Goal: Task Accomplishment & Management: Manage account settings

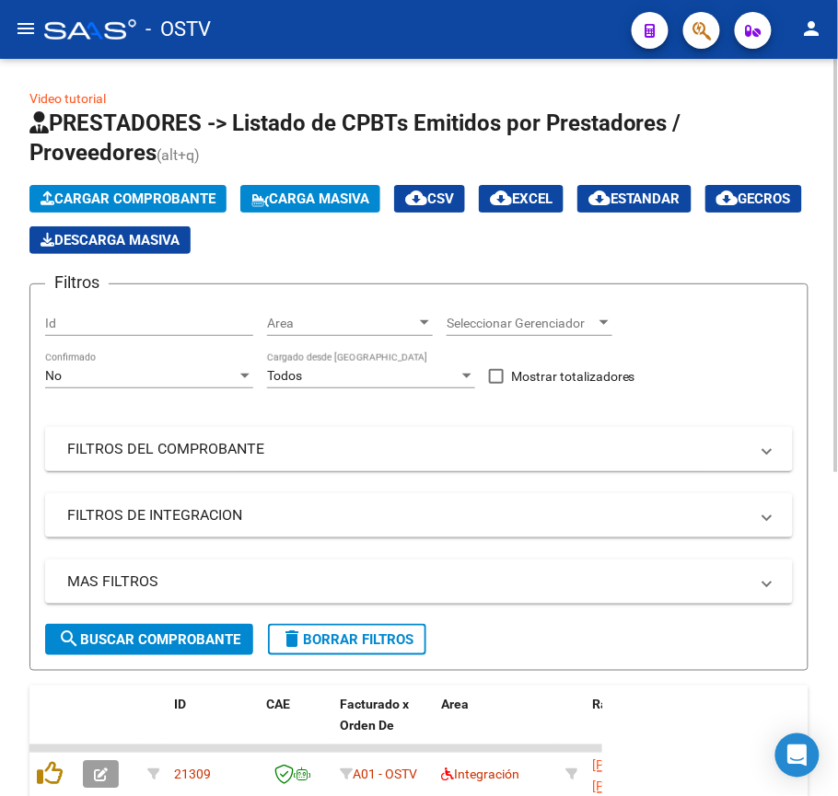
click at [192, 374] on div "No" at bounding box center [141, 376] width 192 height 16
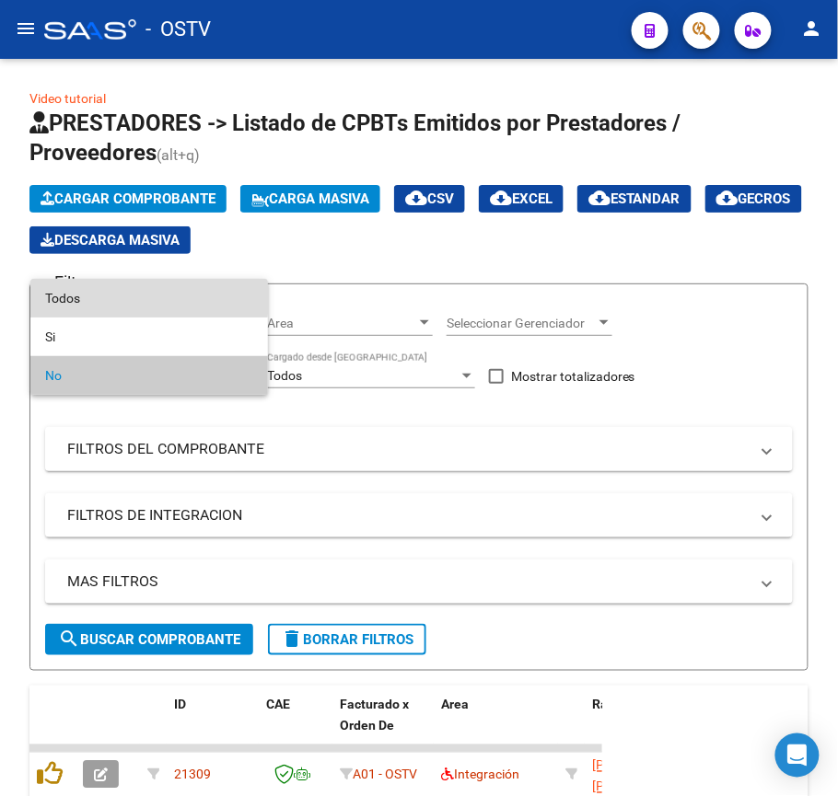
click at [133, 295] on span "Todos" at bounding box center [149, 298] width 208 height 39
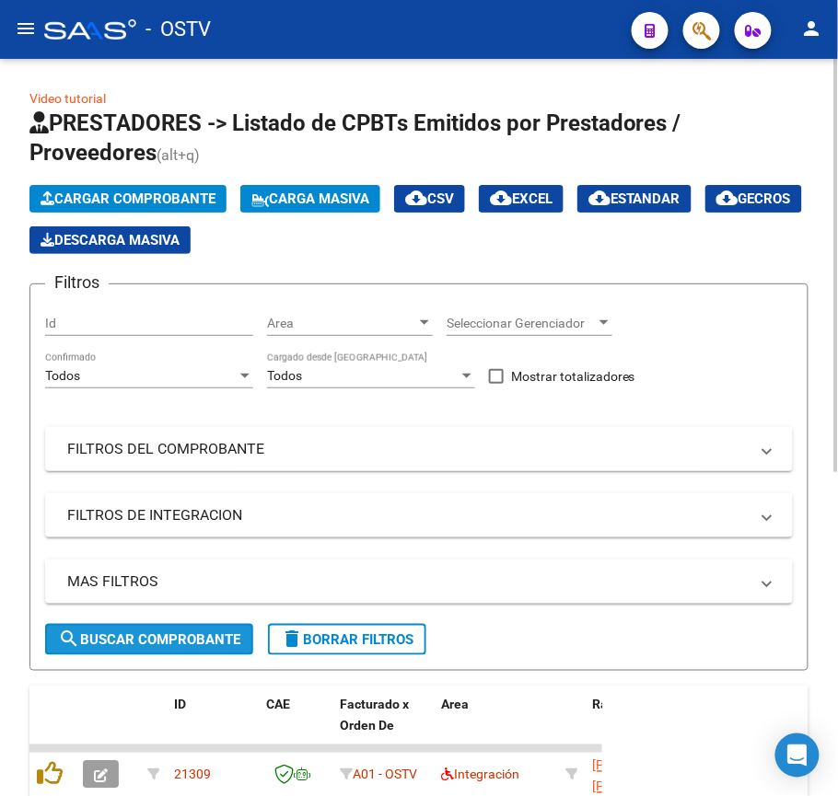
click at [190, 639] on span "search Buscar Comprobante" at bounding box center [149, 640] width 182 height 17
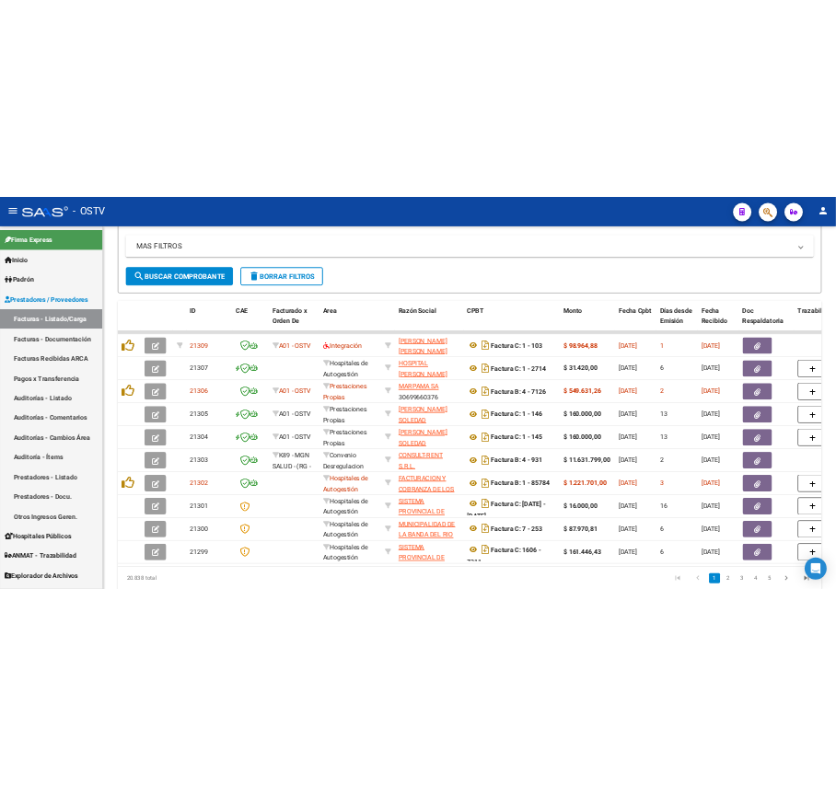
scroll to position [254, 0]
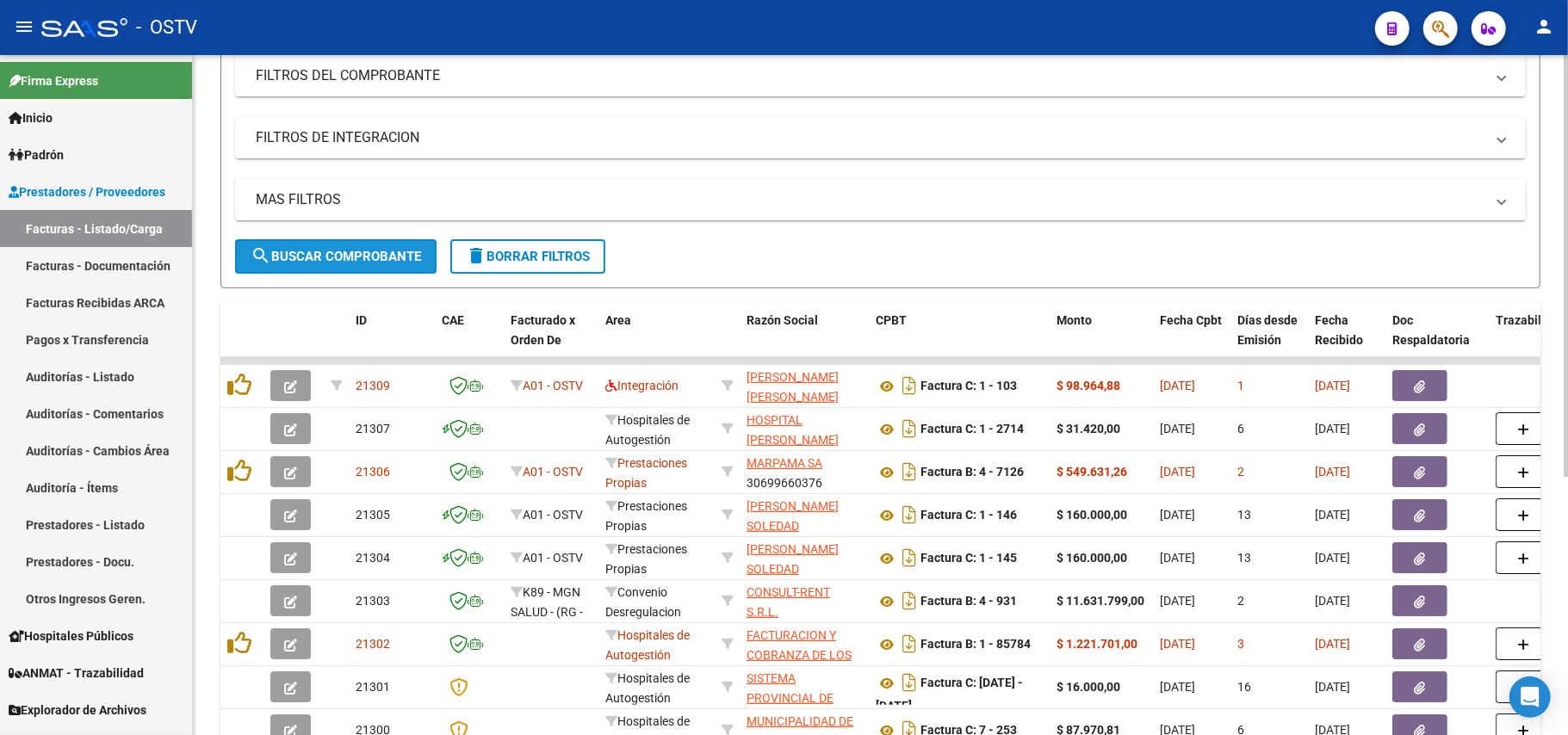
click at [413, 250] on span "search Buscar Comprobante" at bounding box center [336, 256] width 170 height 16
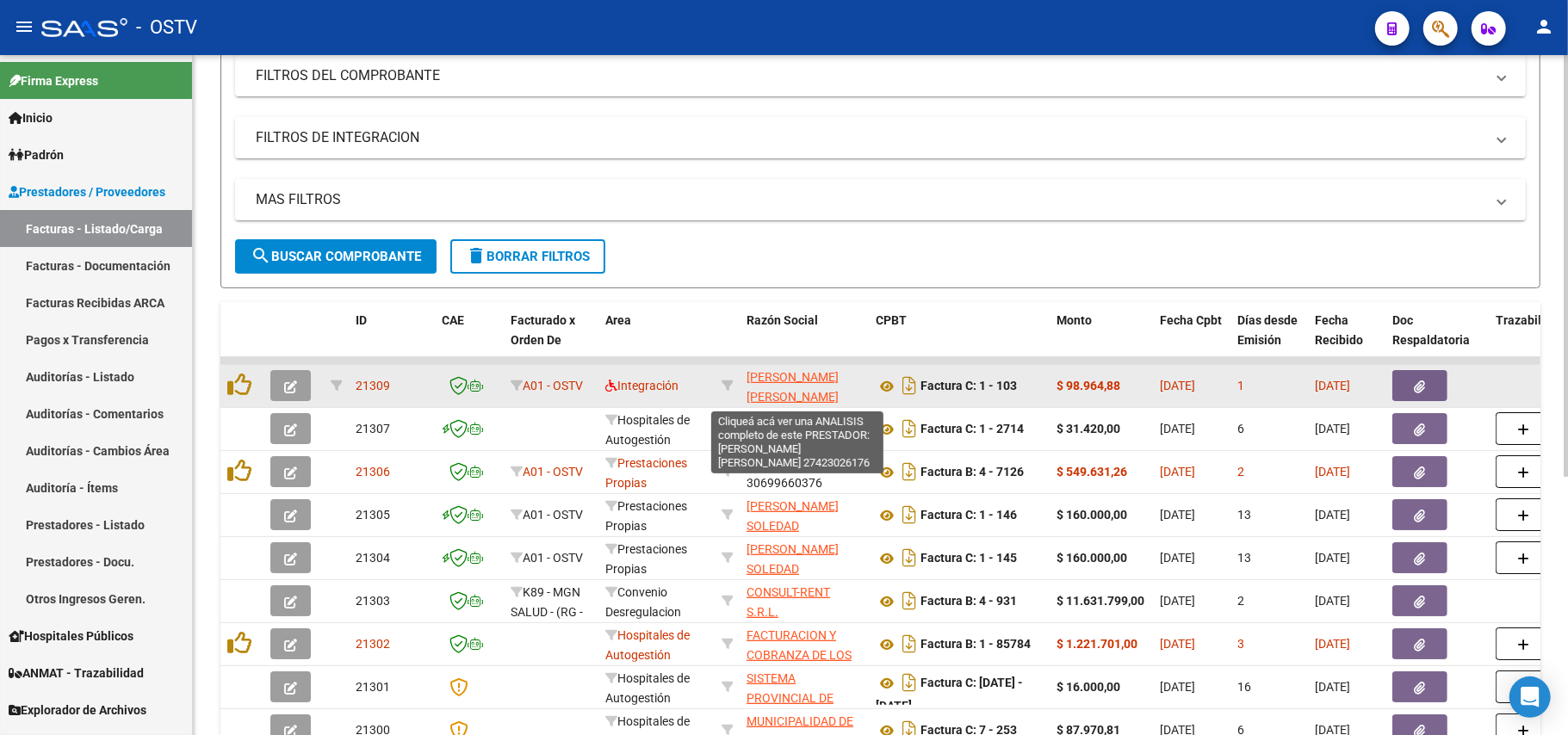
click at [821, 379] on span "[PERSON_NAME] [PERSON_NAME]" at bounding box center [792, 387] width 93 height 34
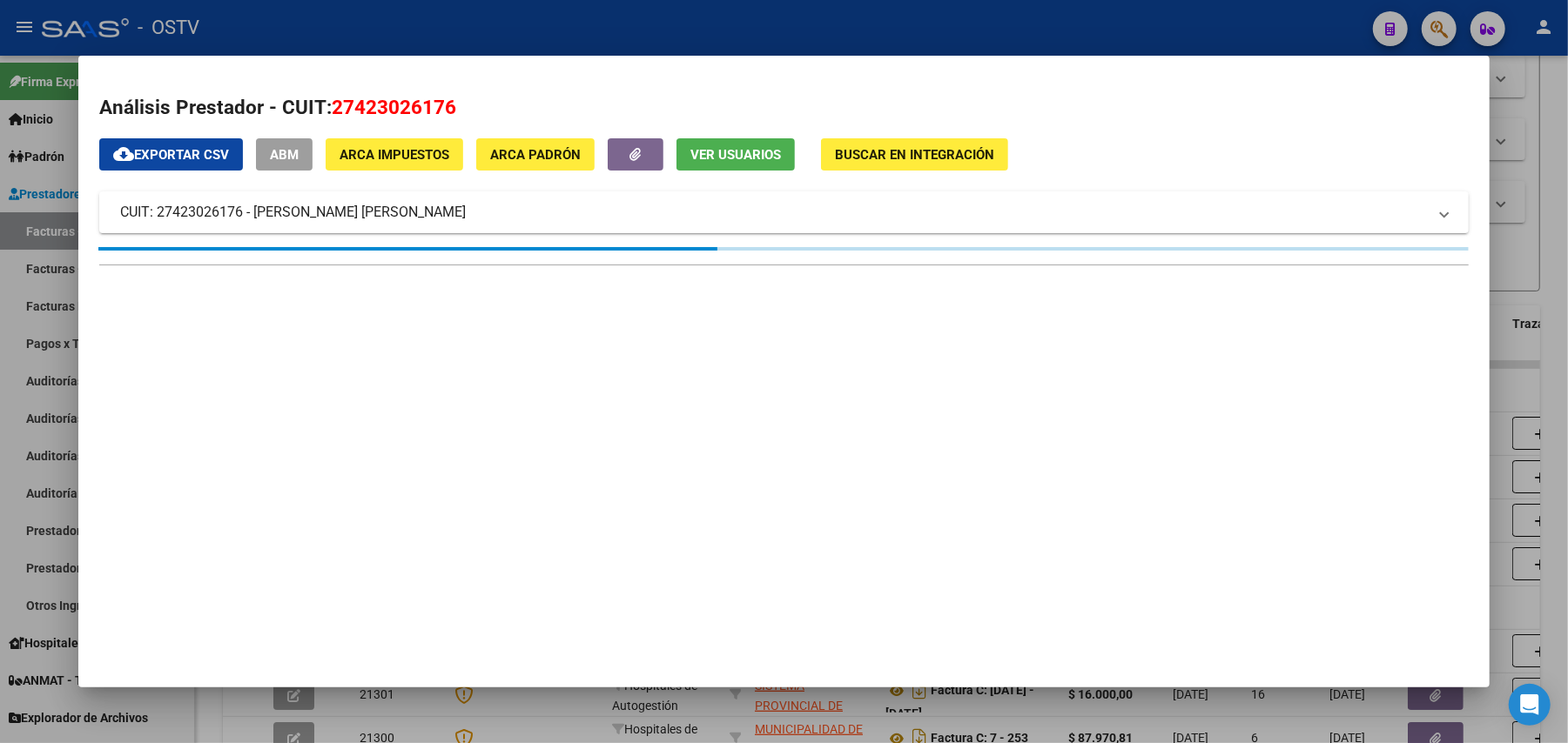
click at [47, 341] on div at bounding box center [784, 372] width 1568 height 743
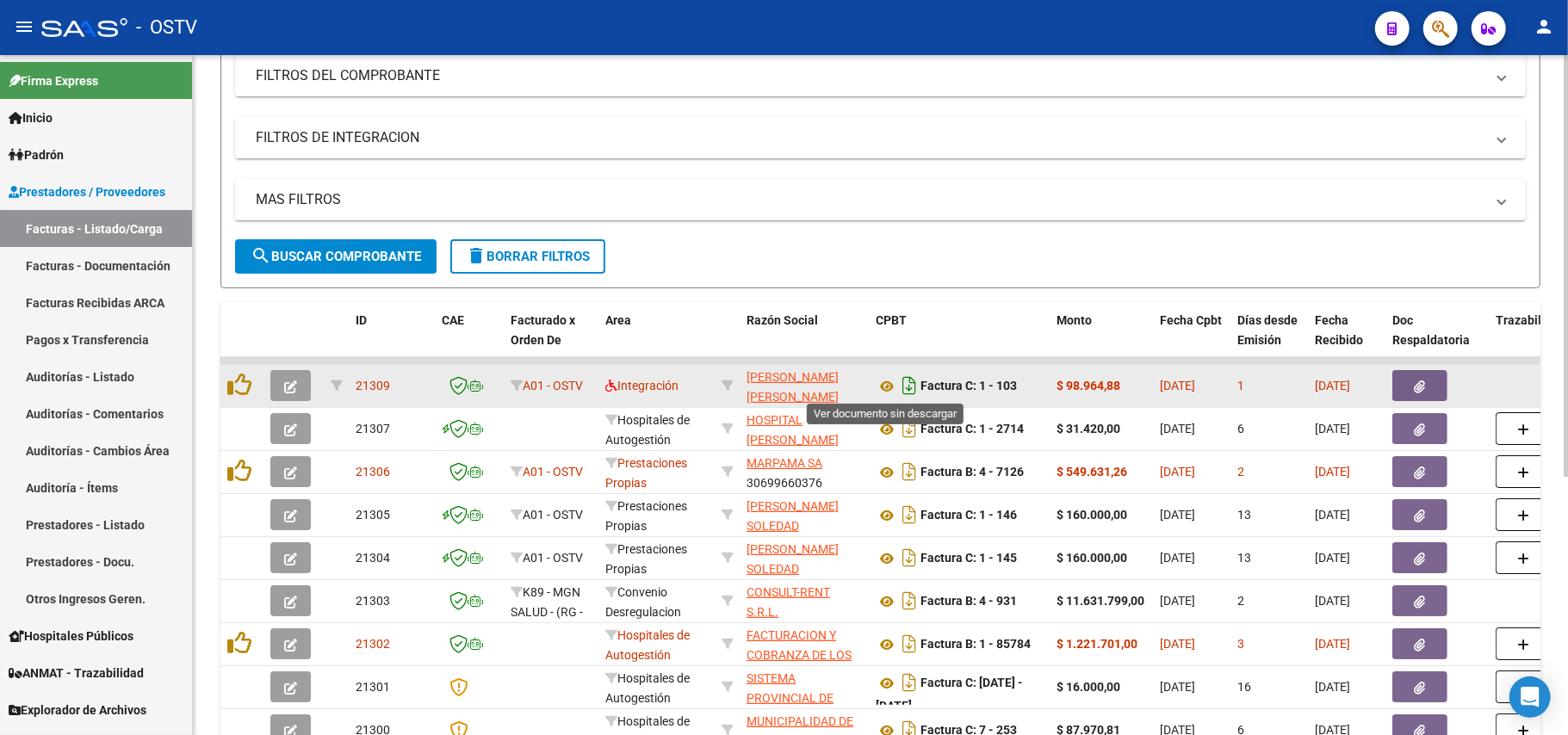
click at [898, 386] on icon "Descargar documento" at bounding box center [909, 385] width 22 height 27
click at [904, 396] on icon "Descargar documento" at bounding box center [909, 385] width 22 height 27
click at [893, 386] on icon at bounding box center [886, 386] width 22 height 21
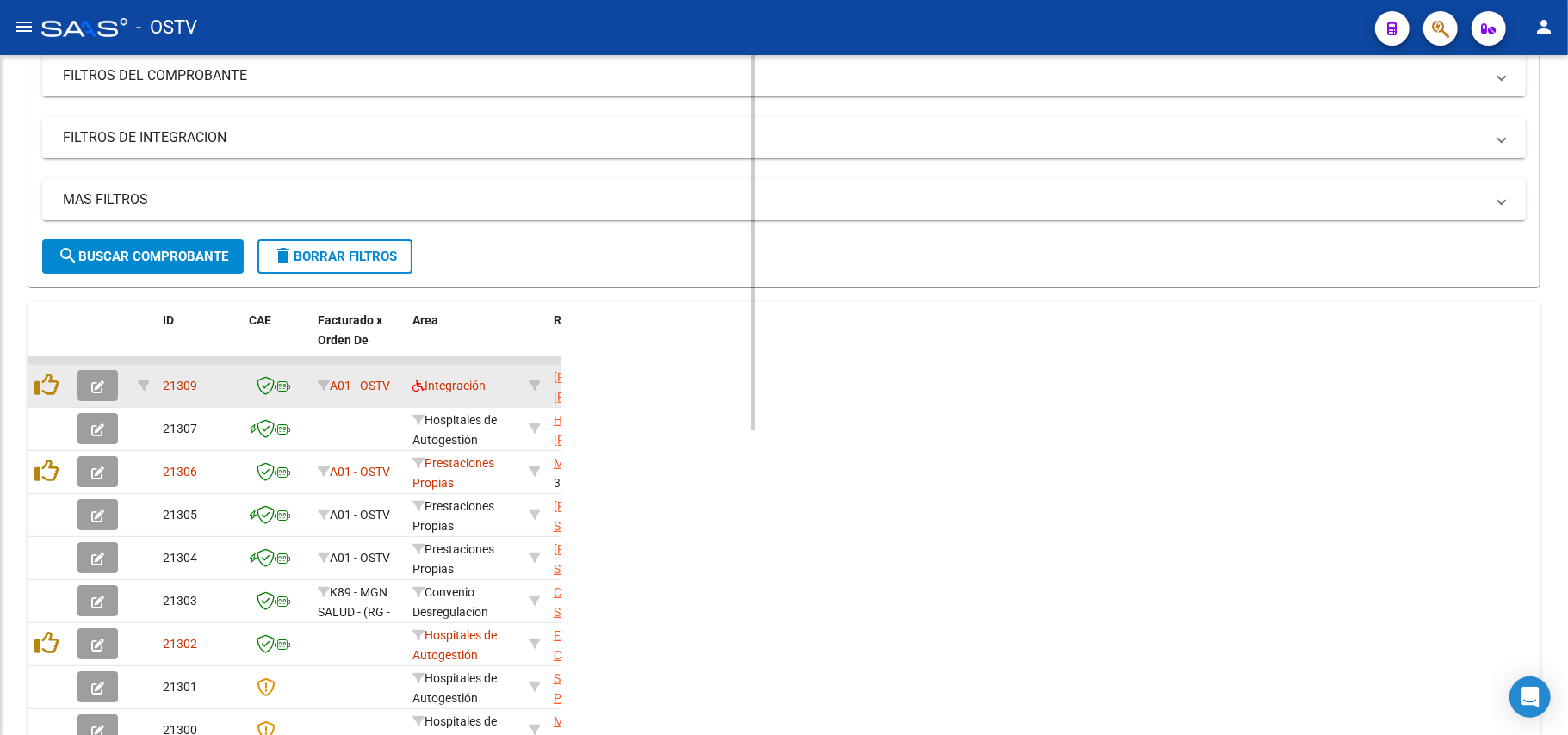
scroll to position [344, 0]
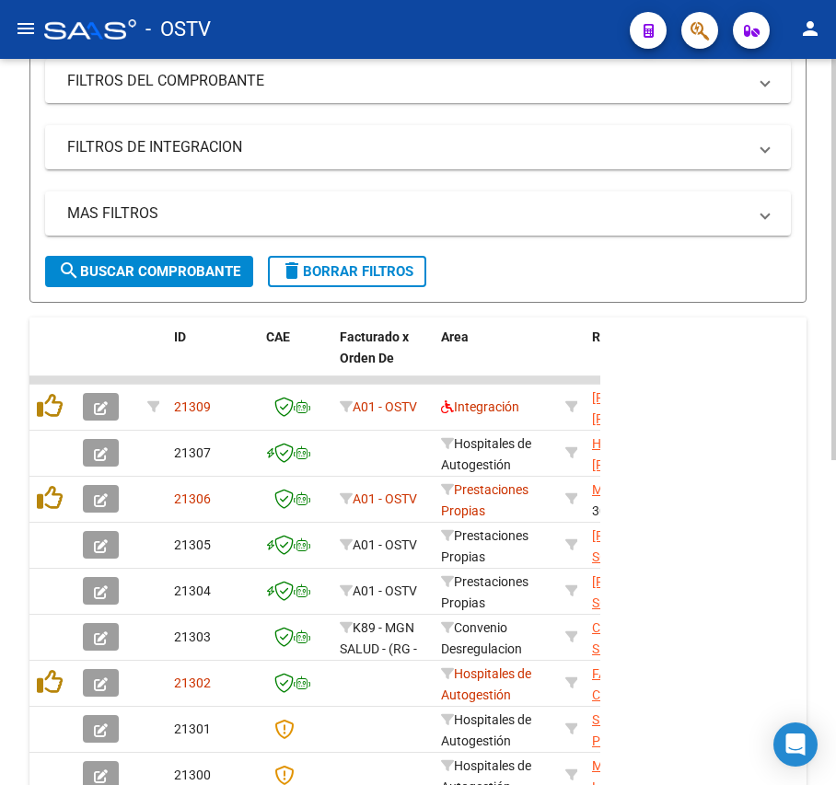
click at [184, 273] on span "search Buscar Comprobante" at bounding box center [149, 271] width 182 height 17
click at [196, 265] on span "search Buscar Comprobante" at bounding box center [149, 271] width 182 height 17
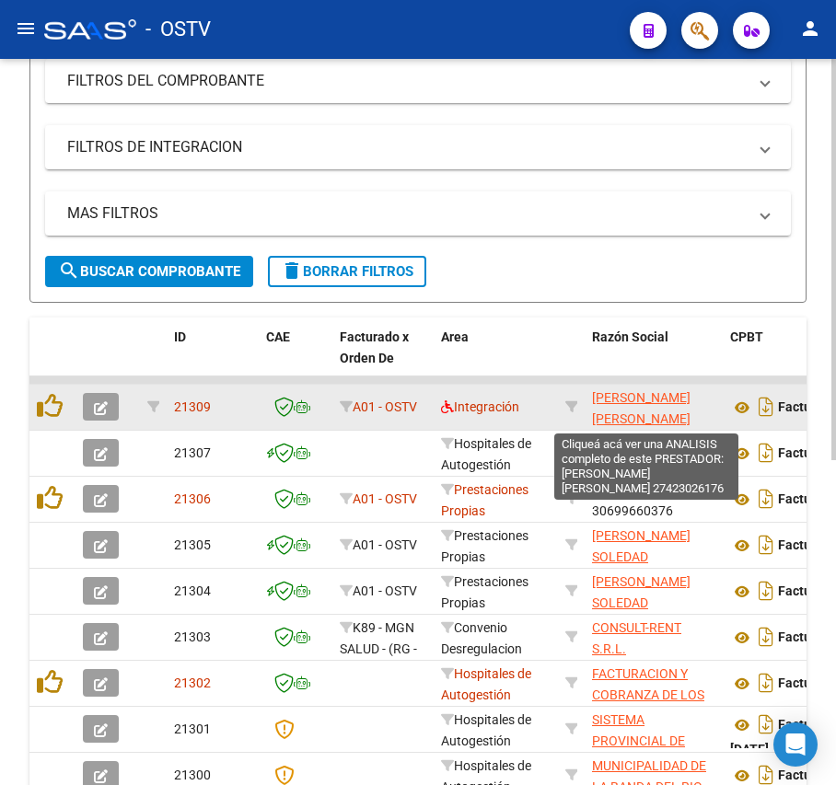
click at [661, 396] on span "[PERSON_NAME] [PERSON_NAME]" at bounding box center [641, 408] width 99 height 36
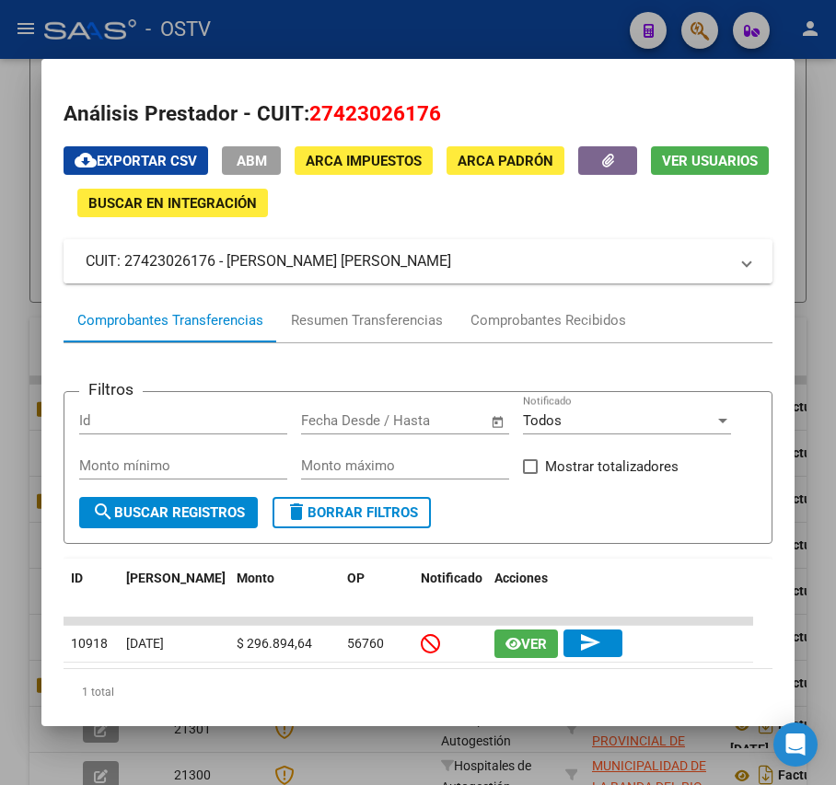
drag, startPoint x: 401, startPoint y: 263, endPoint x: 227, endPoint y: 271, distance: 175.1
click at [227, 271] on mat-panel-title "CUIT: 27423026176 - SVIDERSKI MAYRA AILIN" at bounding box center [407, 261] width 642 height 22
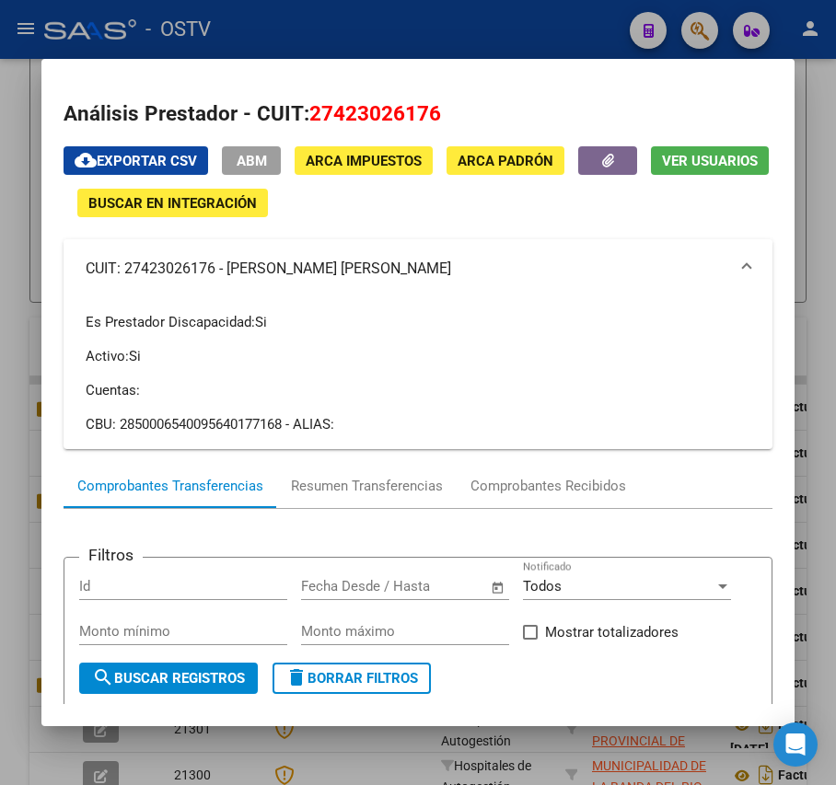
copy mat-panel-title "[PERSON_NAME] [PERSON_NAME]"
click at [359, 41] on div at bounding box center [418, 392] width 836 height 785
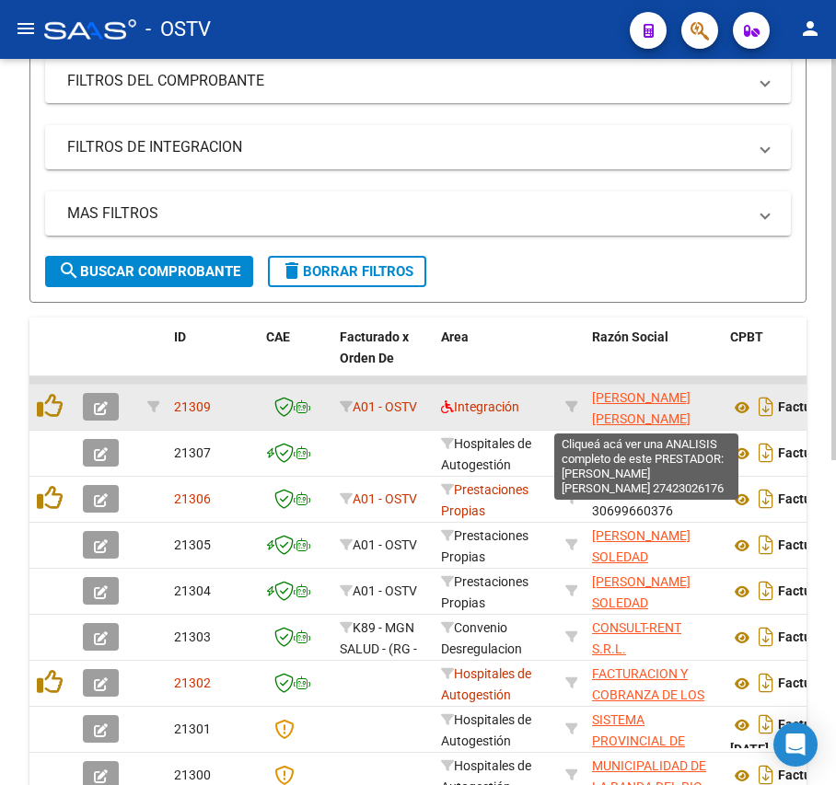
click at [623, 396] on span "[PERSON_NAME] [PERSON_NAME]" at bounding box center [641, 408] width 99 height 36
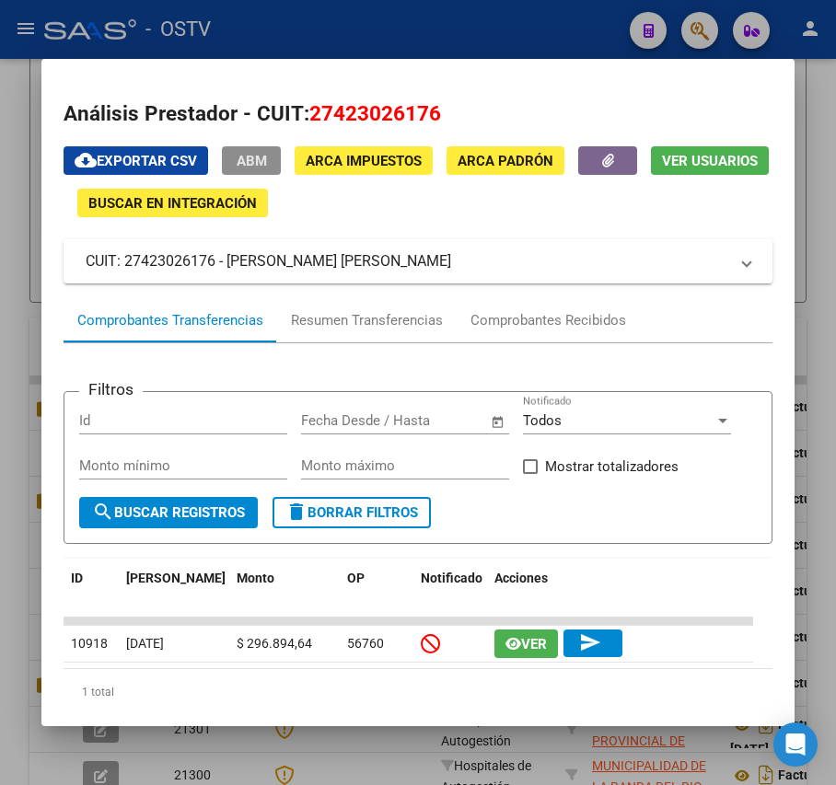
click at [260, 158] on span "ABM" at bounding box center [252, 161] width 30 height 17
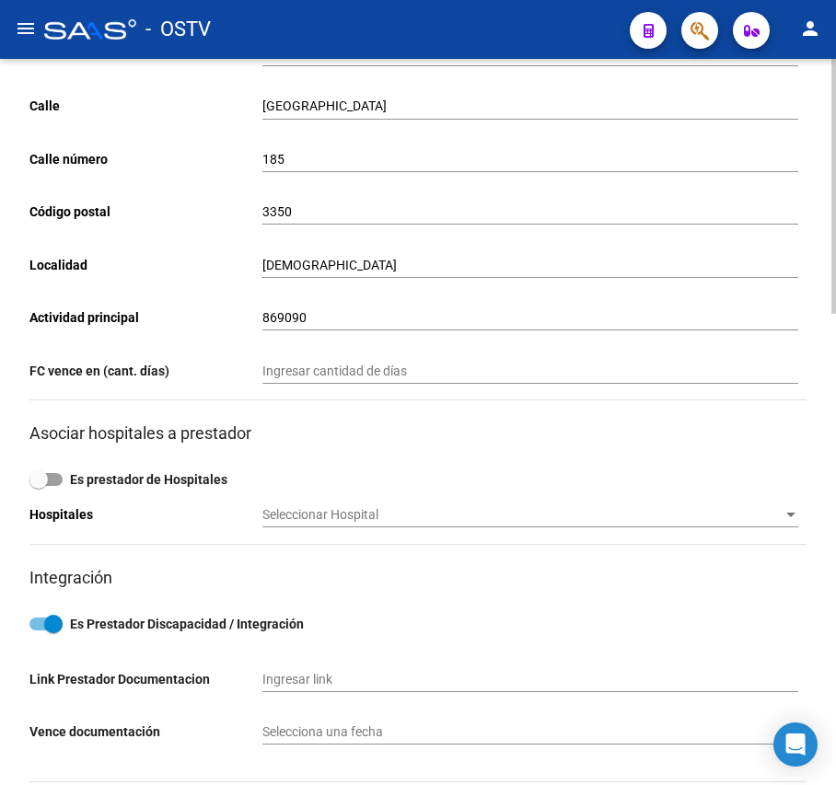
scroll to position [245, 0]
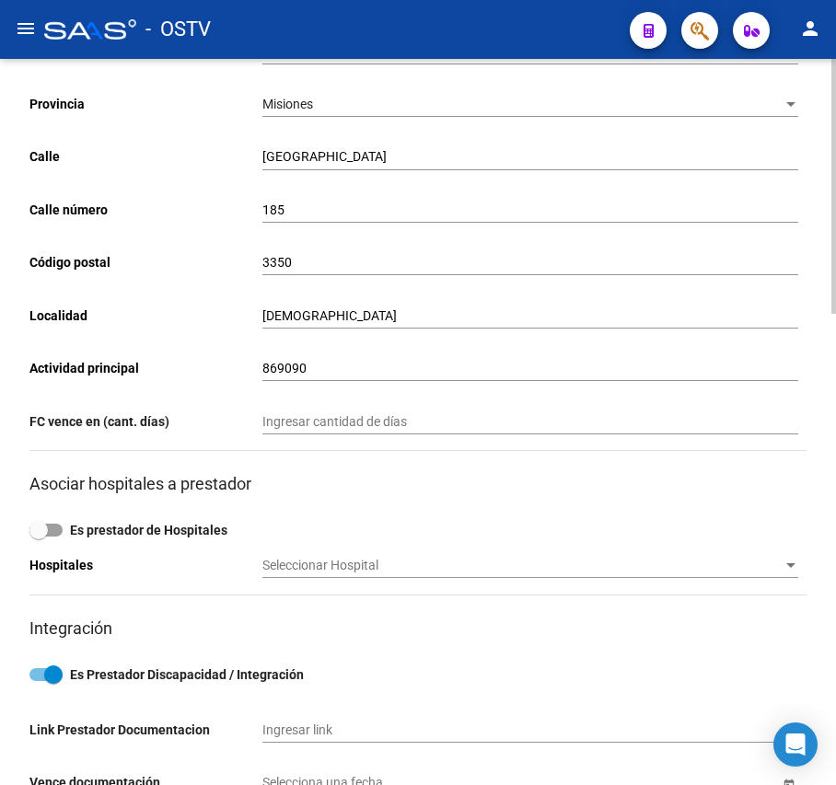
click at [600, 306] on div "APOSTOLES Ingresar localidad" at bounding box center [530, 310] width 536 height 37
click at [425, 484] on h3 "Asociar hospitales a prestador" at bounding box center [417, 484] width 777 height 26
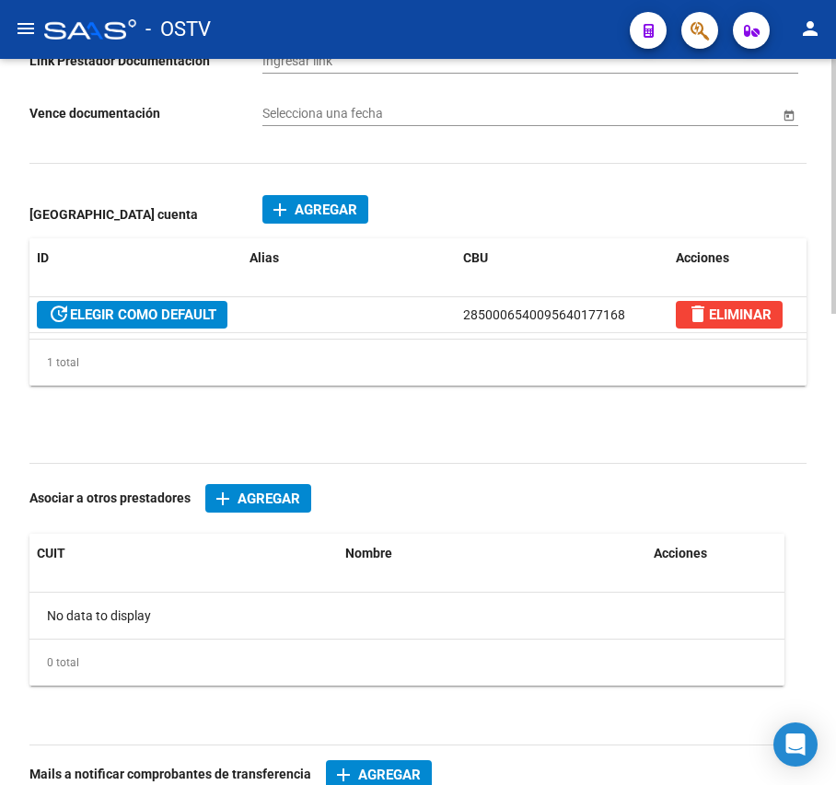
scroll to position [982, 0]
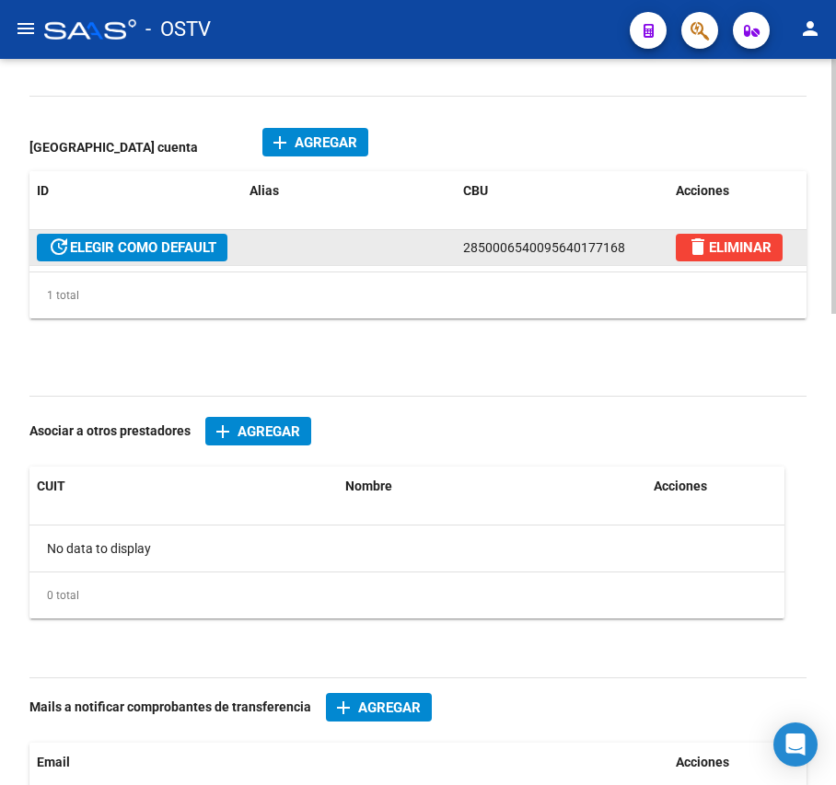
drag, startPoint x: 620, startPoint y: 245, endPoint x: 459, endPoint y: 243, distance: 161.1
click at [459, 243] on datatable-body-cell "2850006540095640177168" at bounding box center [562, 247] width 213 height 35
copy span "2850006540095640177168"
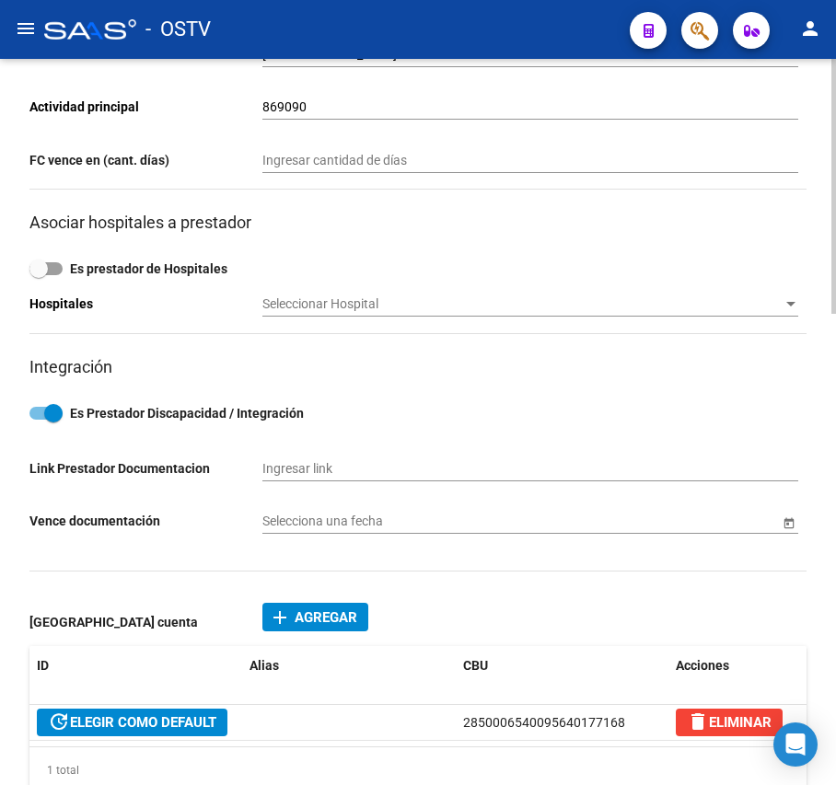
scroll to position [491, 0]
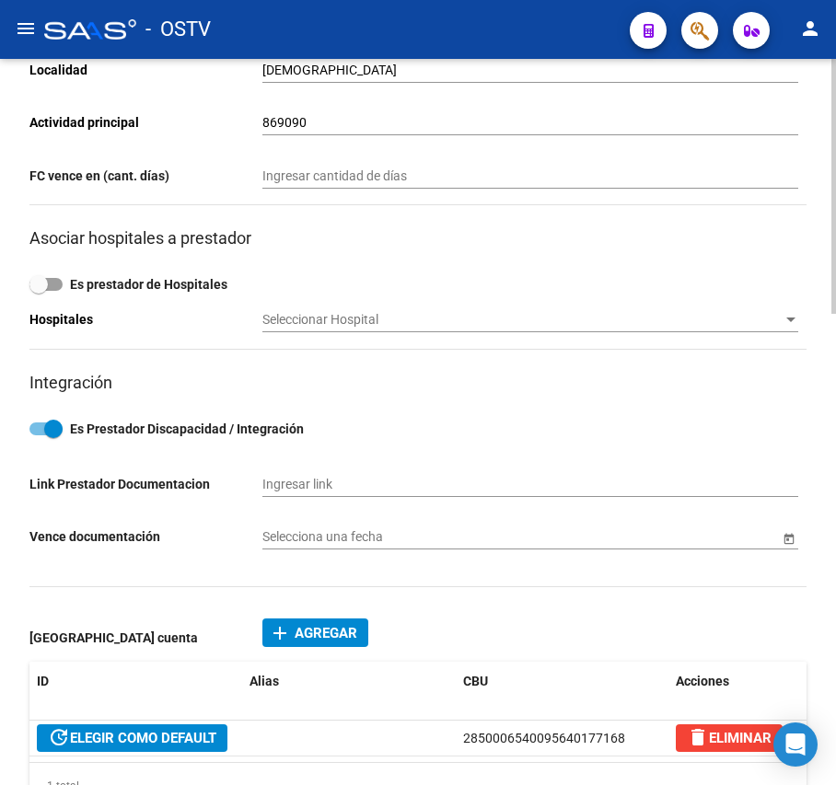
click at [503, 628] on div "add Agregar Prestador cuenta ID Alias CBU Acciones update ELEGIR COMO DEFAULT 2…" at bounding box center [417, 737] width 777 height 259
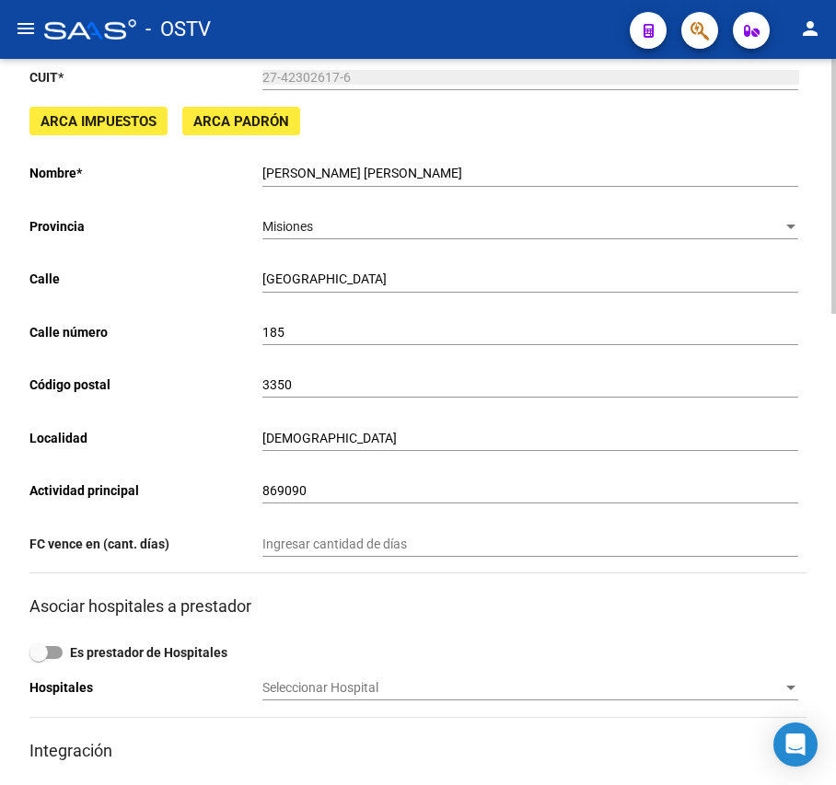
scroll to position [0, 0]
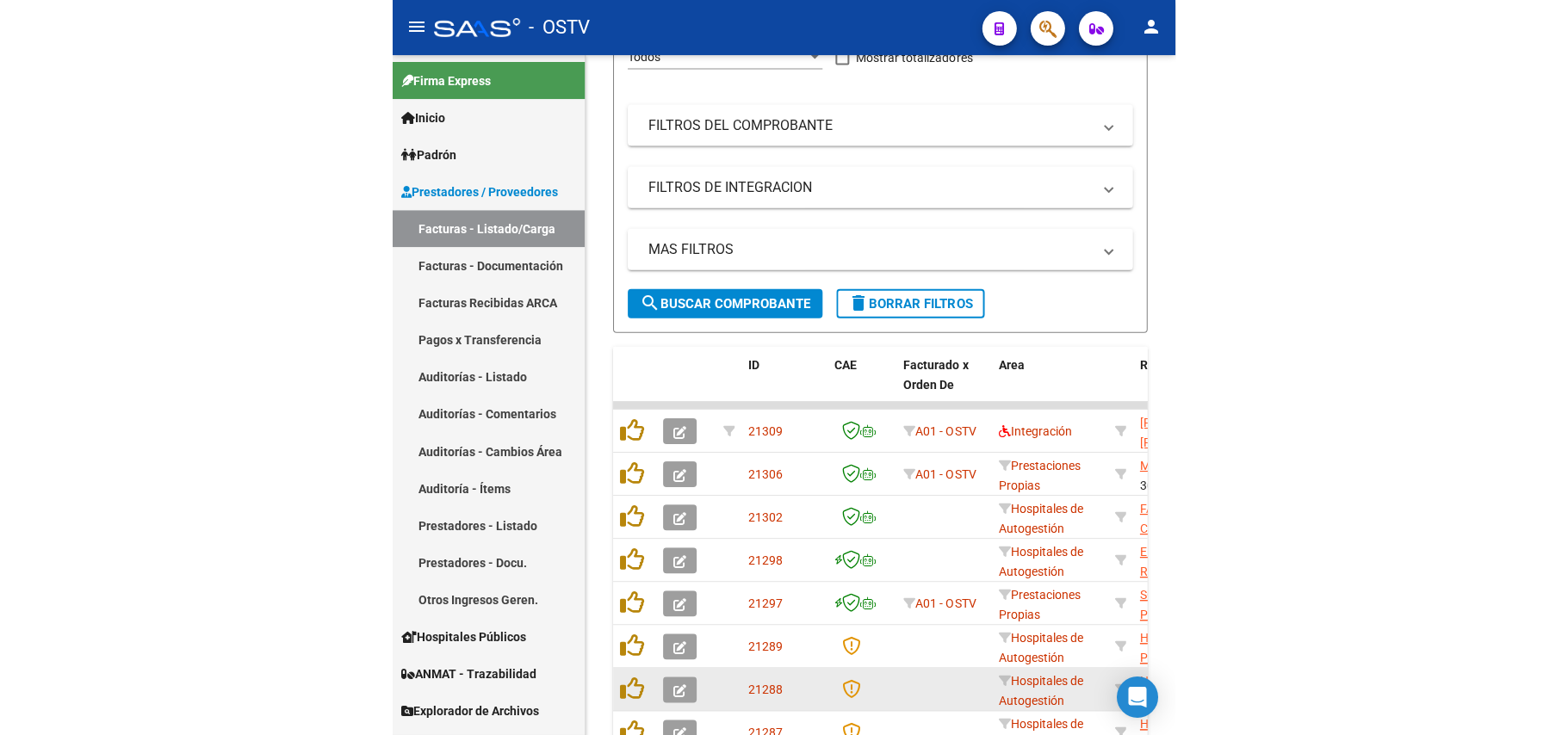
scroll to position [238, 0]
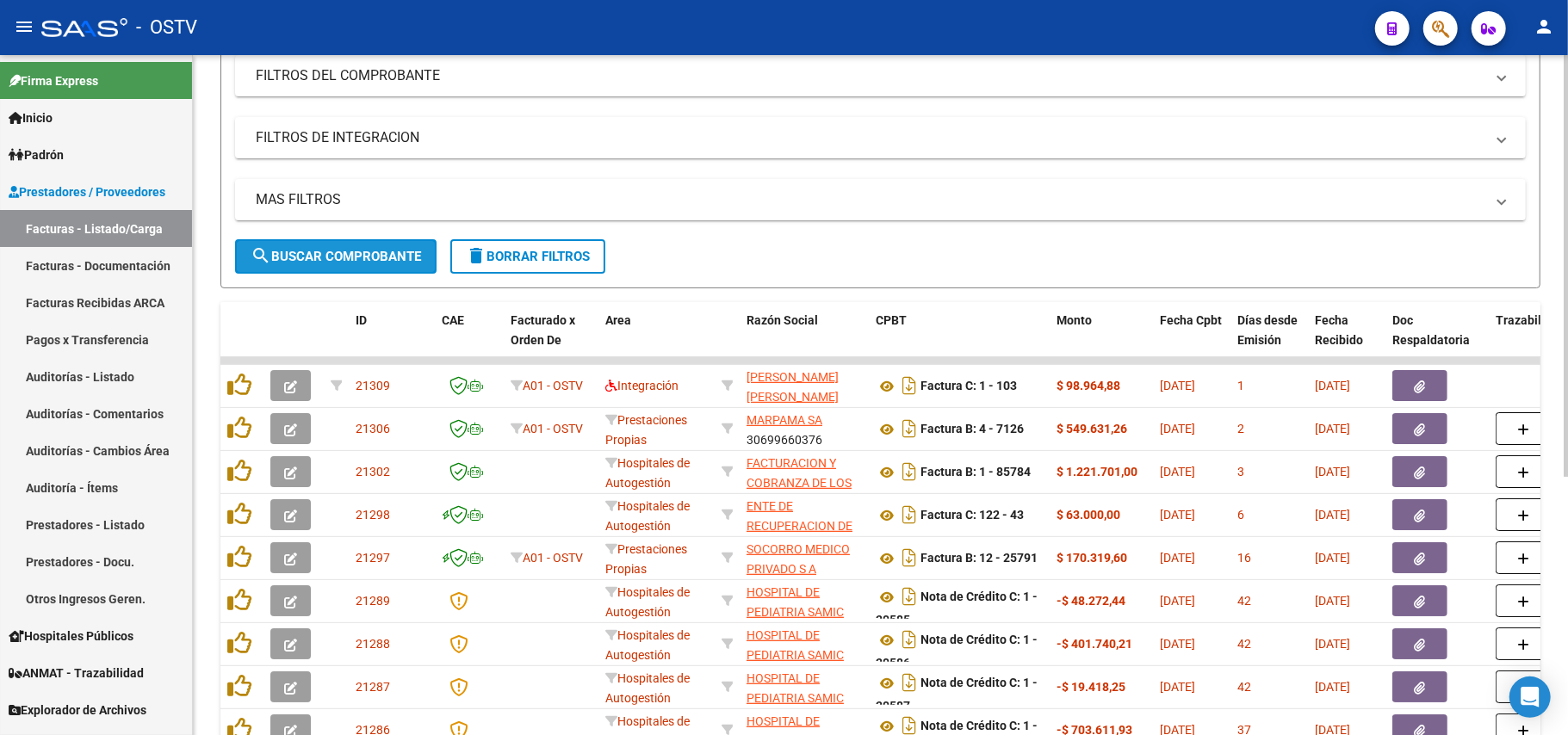
click at [336, 258] on span "search Buscar Comprobante" at bounding box center [336, 256] width 170 height 16
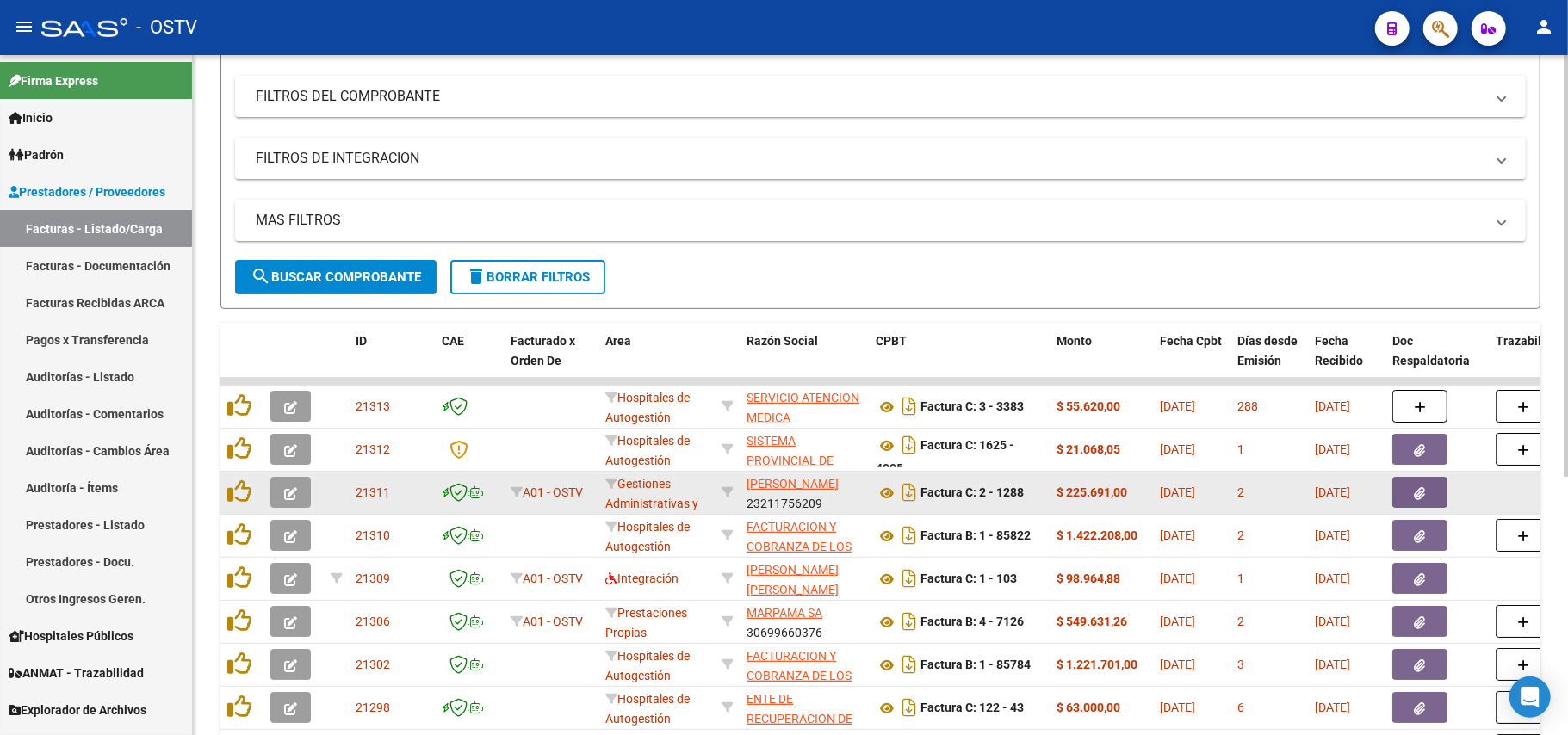
scroll to position [190, 0]
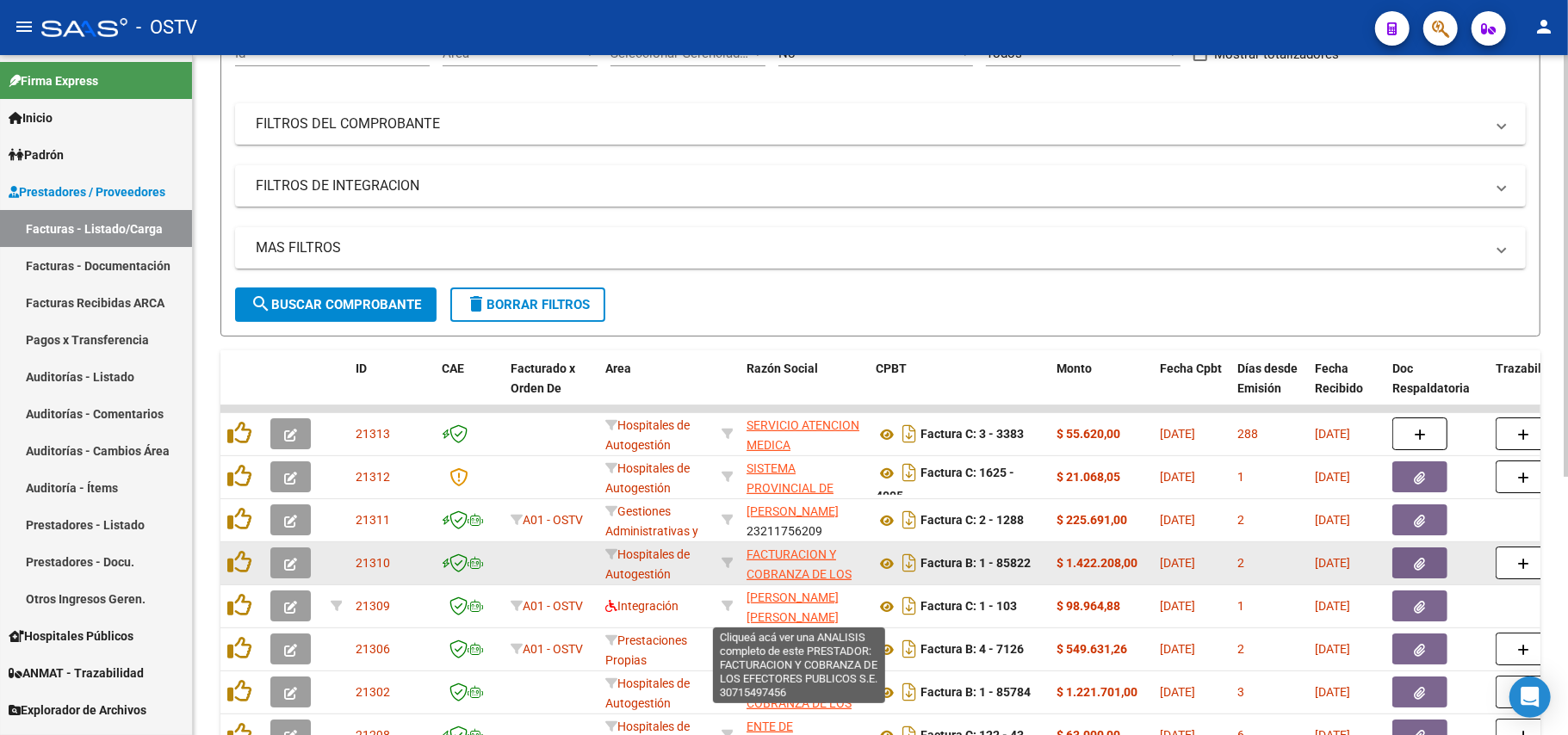
click at [781, 569] on span "FACTURACION Y COBRANZA DE LOS EFECTORES PUBLICOS S.E." at bounding box center [798, 584] width 105 height 72
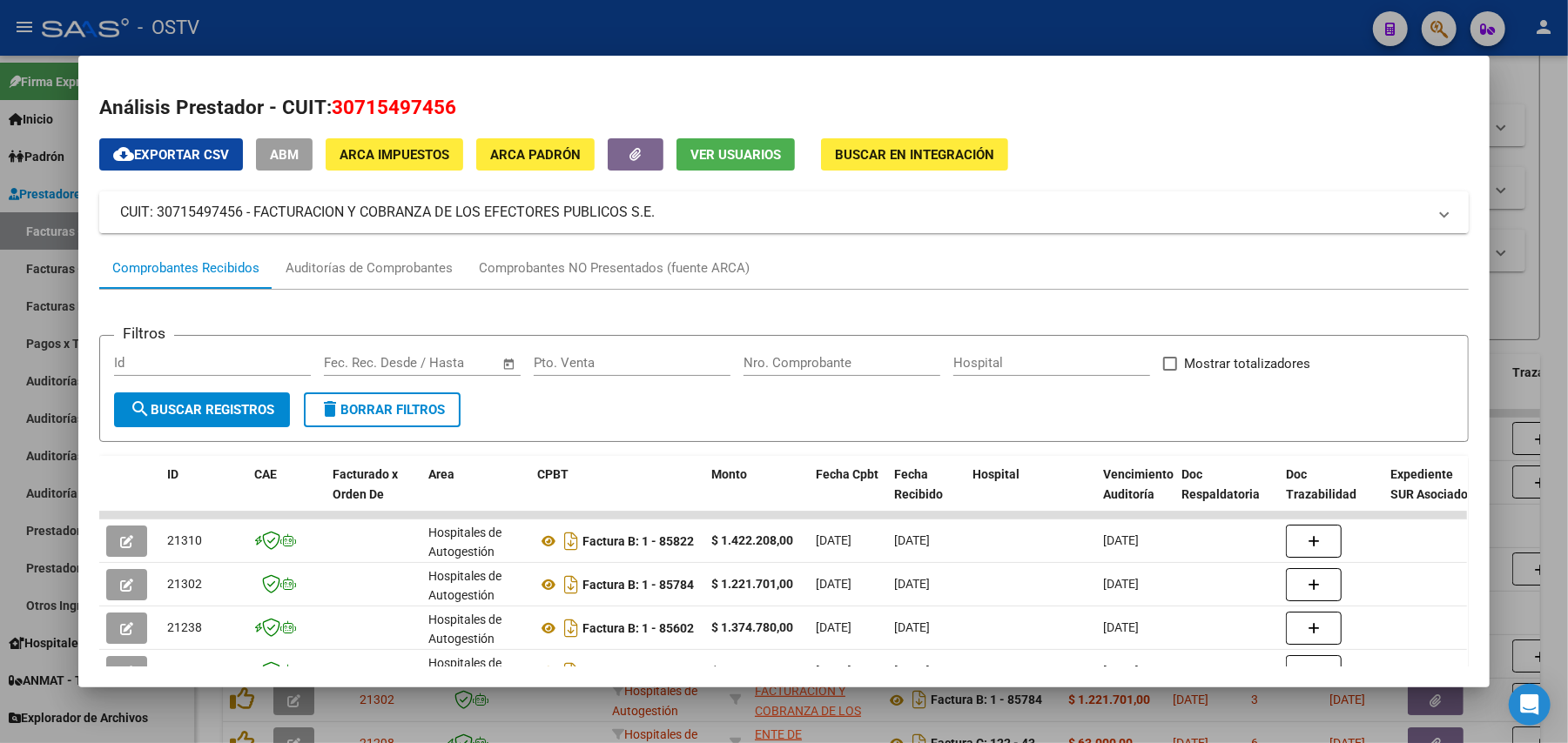
drag, startPoint x: 652, startPoint y: 210, endPoint x: 248, endPoint y: 211, distance: 404.0
click at [248, 211] on mat-panel-title "CUIT: 30715497456 - FACTURACION Y COBRANZA DE LOS EFECTORES PUBLICOS S.E." at bounding box center [774, 213] width 1307 height 21
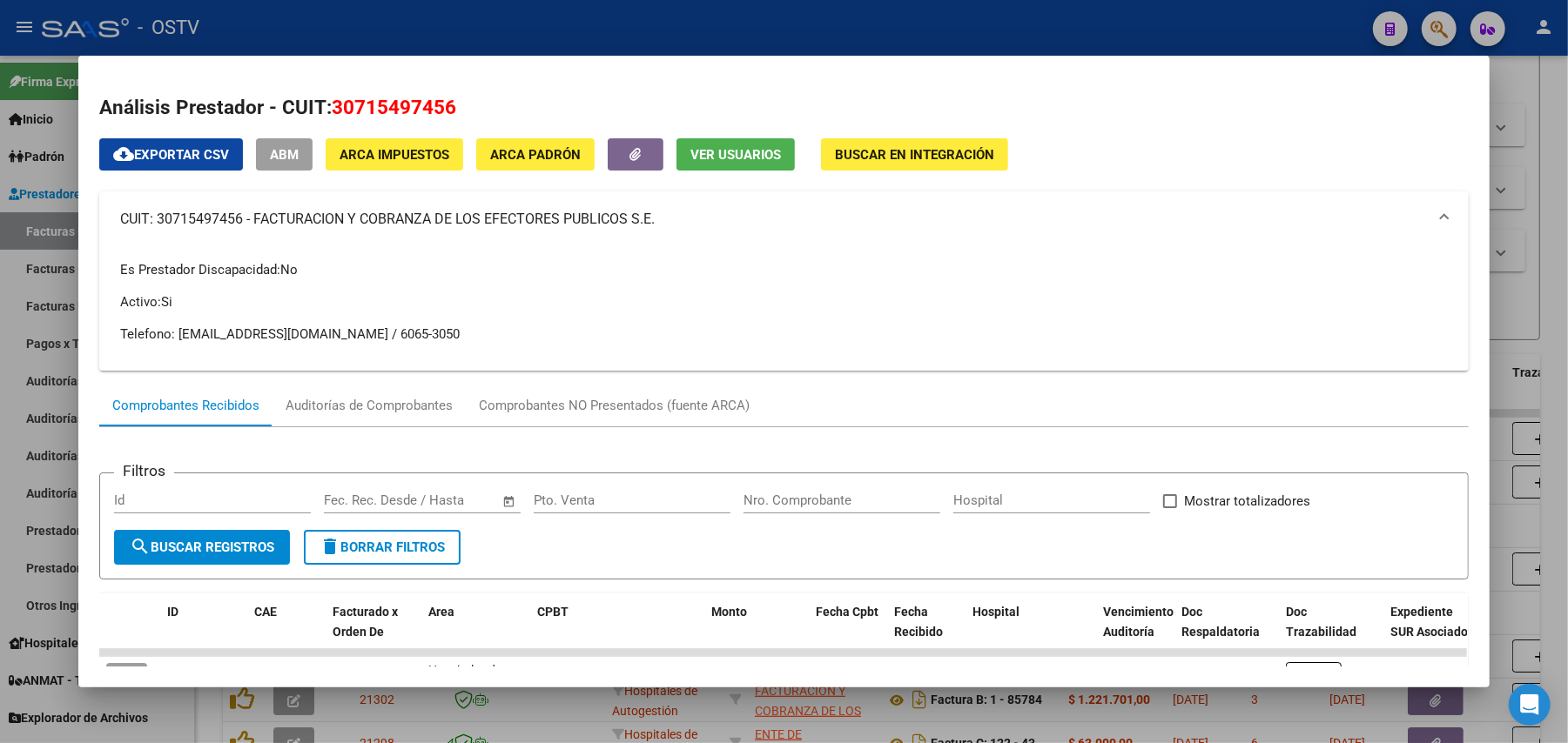
click at [790, 175] on div "cloud_download Exportar CSV ABM ARCA Impuestos ARCA Padrón Ver Usuarios Buscar …" at bounding box center [784, 647] width 1369 height 1017
click at [790, 254] on div at bounding box center [784, 372] width 1568 height 743
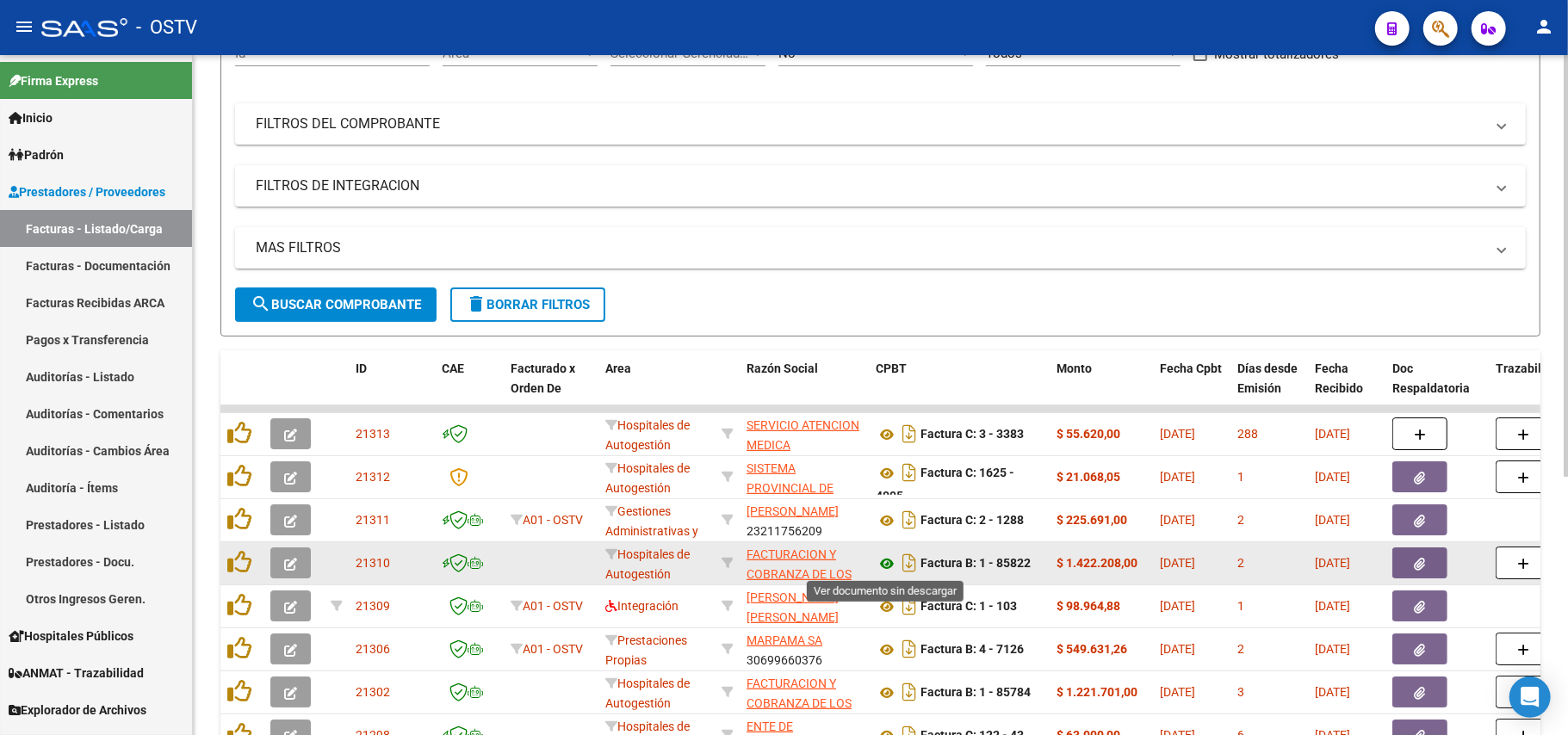
click at [781, 567] on icon at bounding box center [886, 564] width 22 height 21
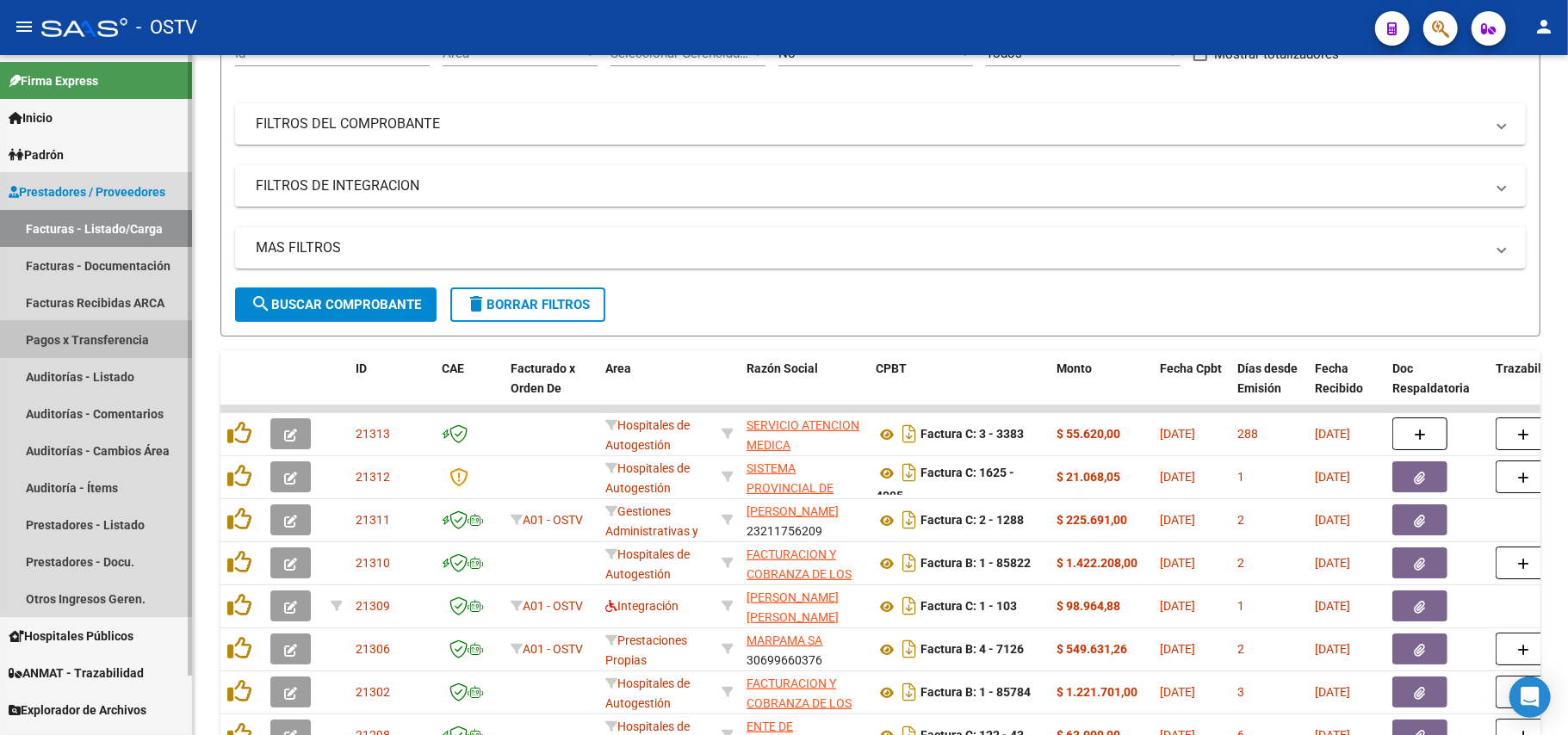
click at [101, 339] on link "Pagos x Transferencia" at bounding box center [95, 339] width 192 height 37
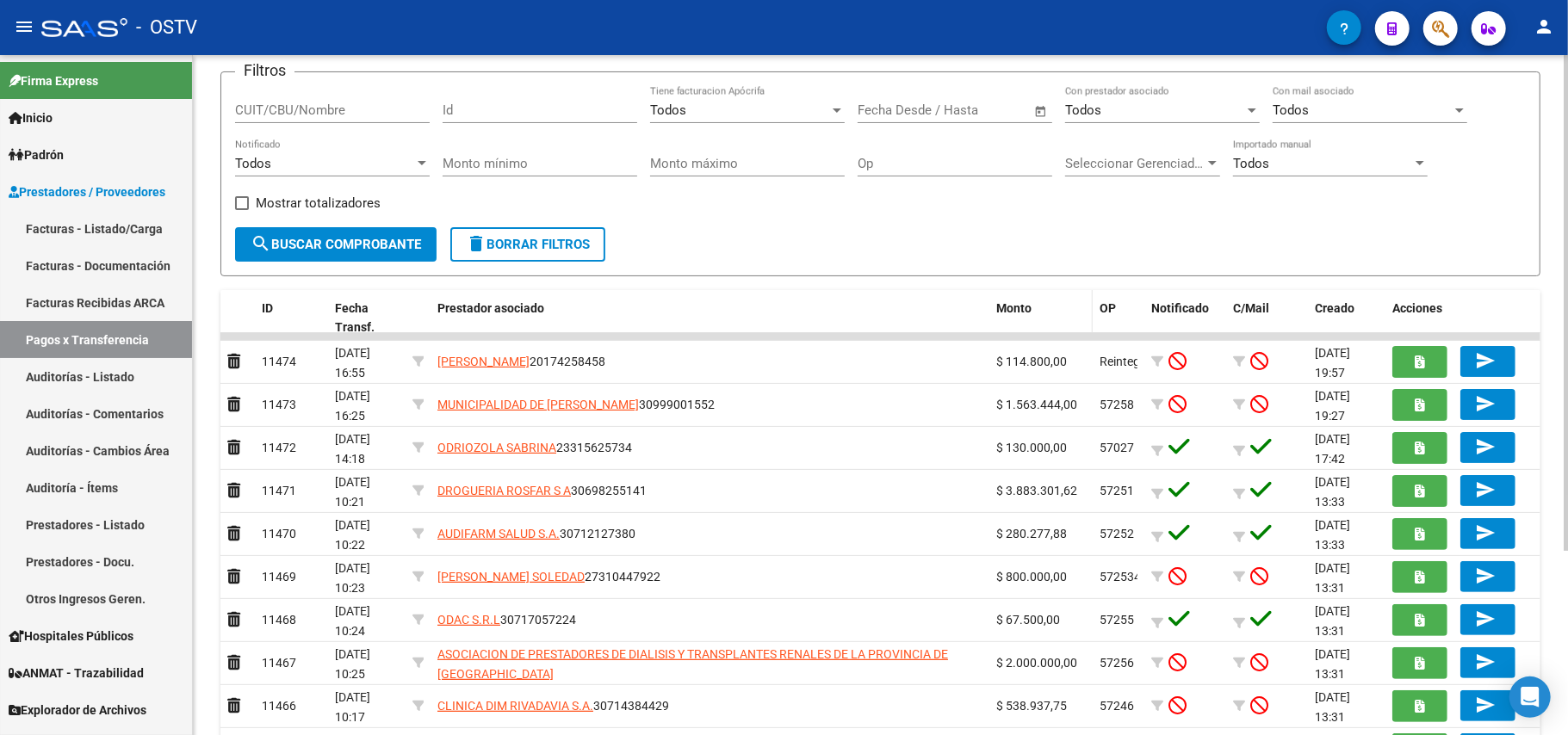
scroll to position [229, 0]
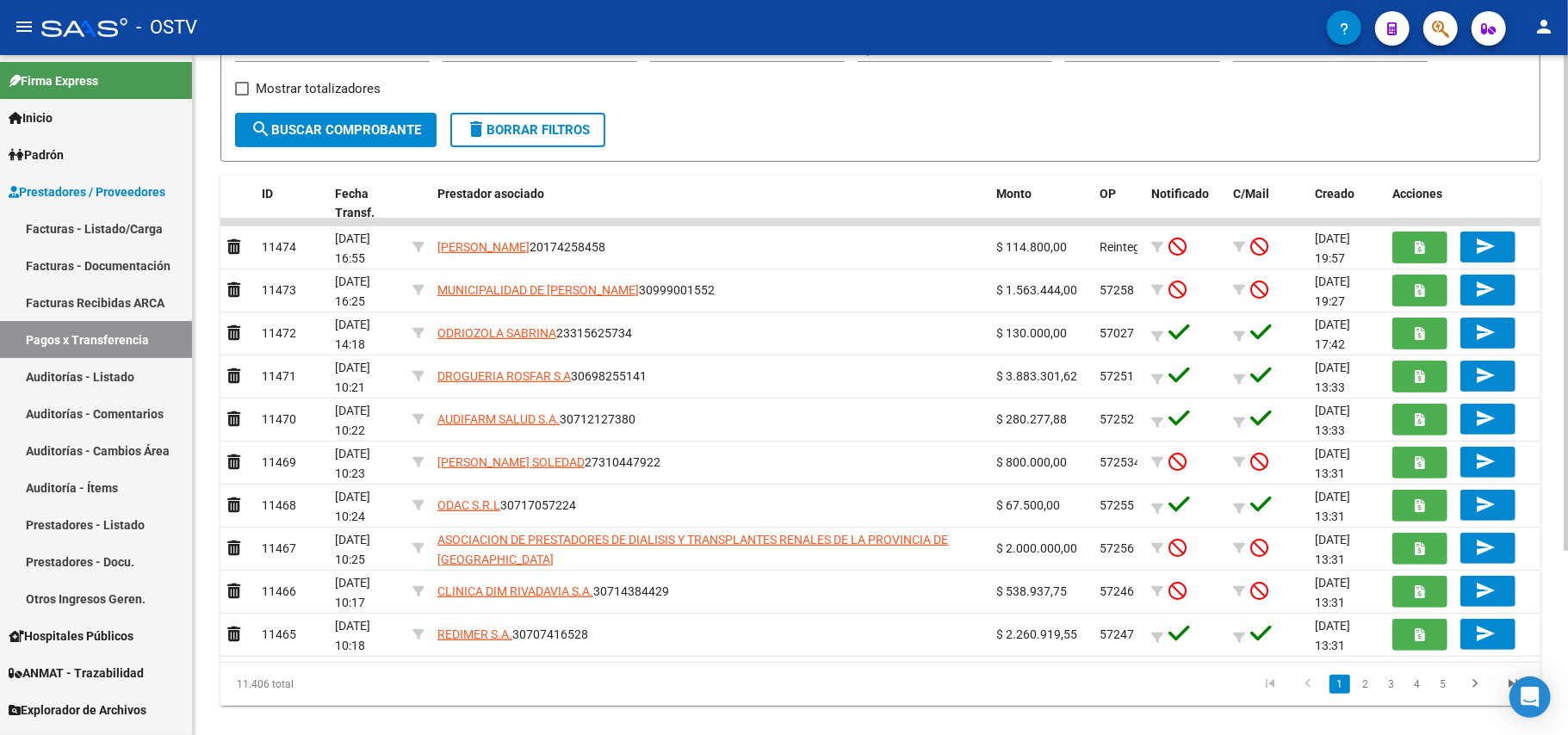
click at [781, 679] on li "2" at bounding box center [1366, 684] width 26 height 29
click at [781, 684] on link "2" at bounding box center [1365, 685] width 21 height 19
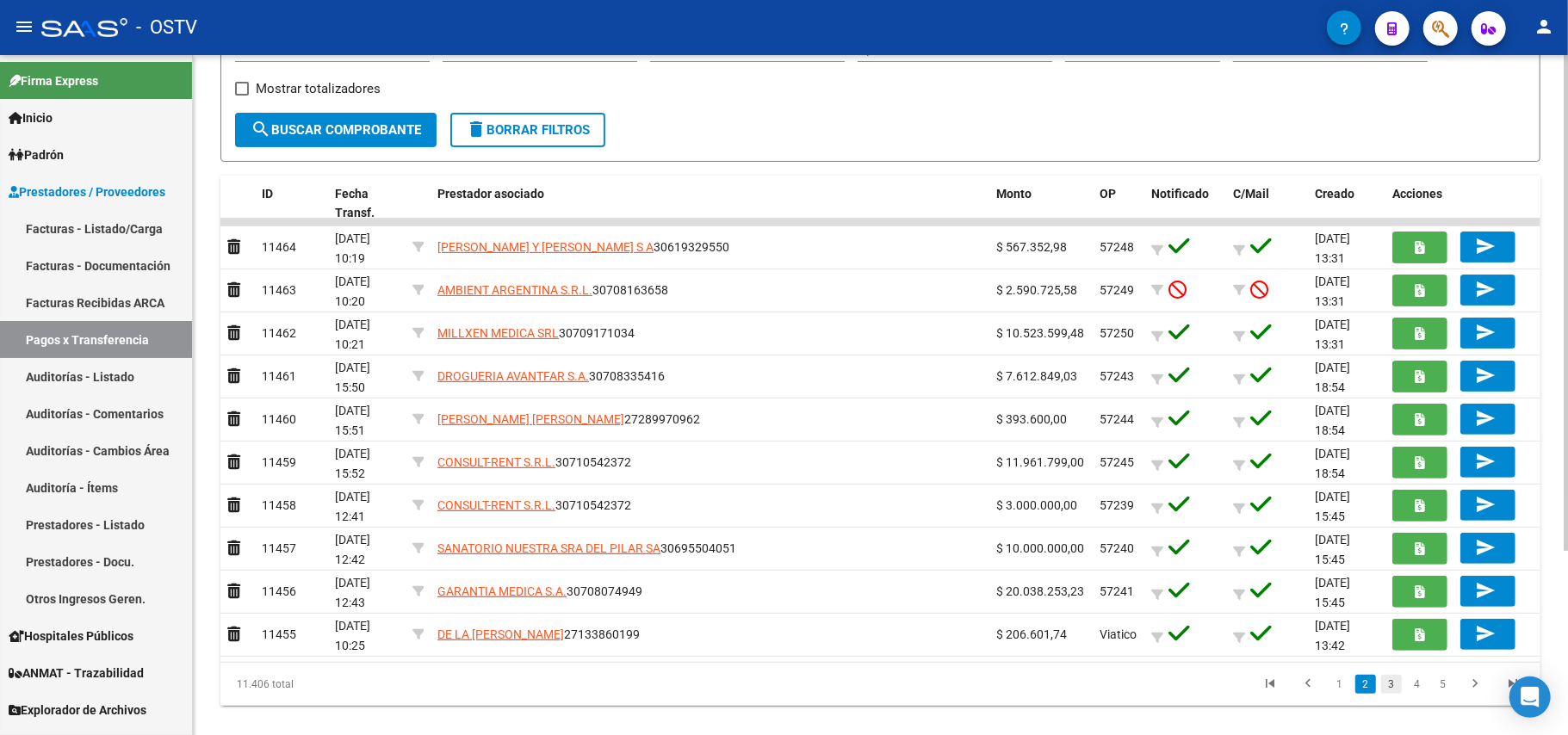
click at [781, 690] on link "3" at bounding box center [1391, 685] width 21 height 19
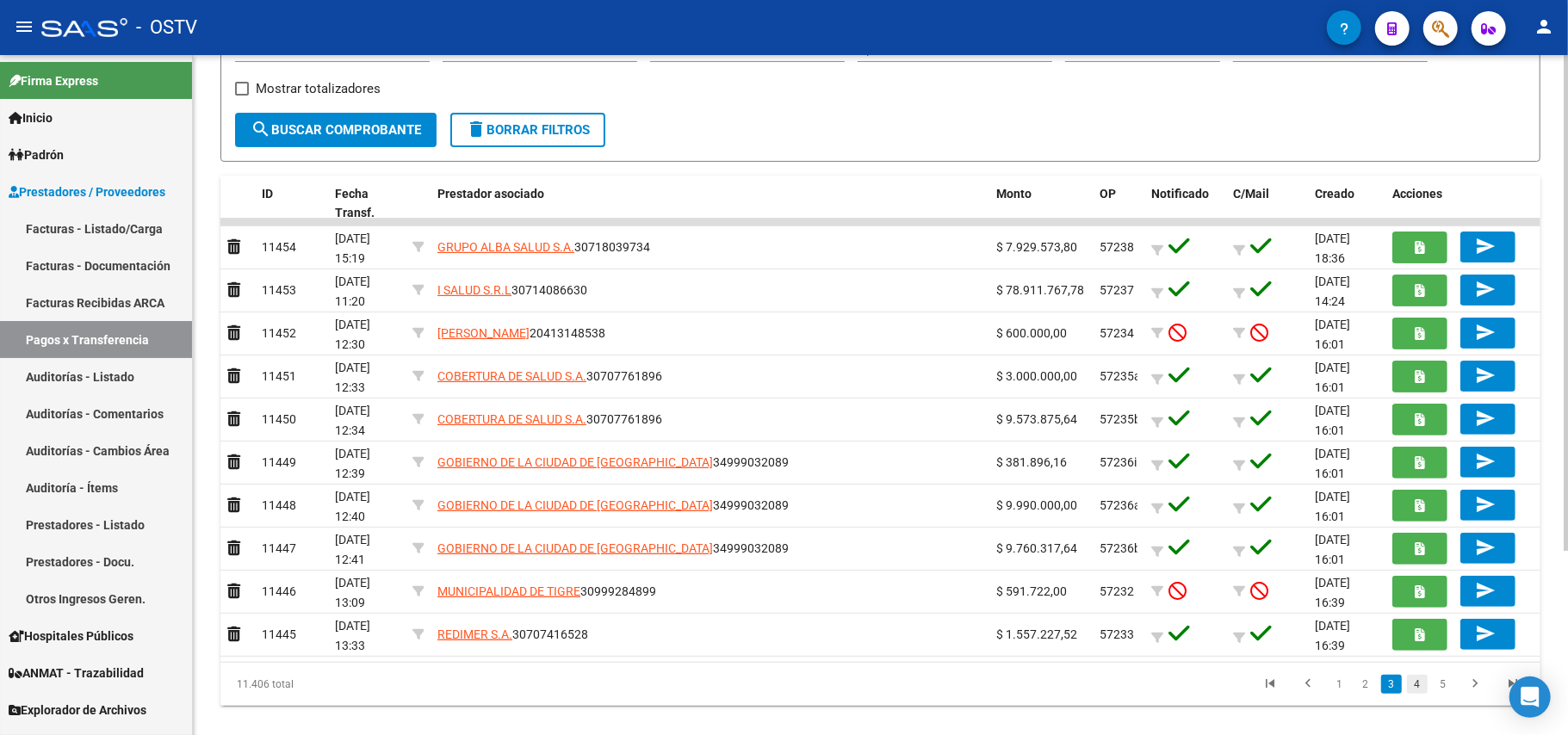
click at [781, 685] on link "4" at bounding box center [1417, 685] width 21 height 19
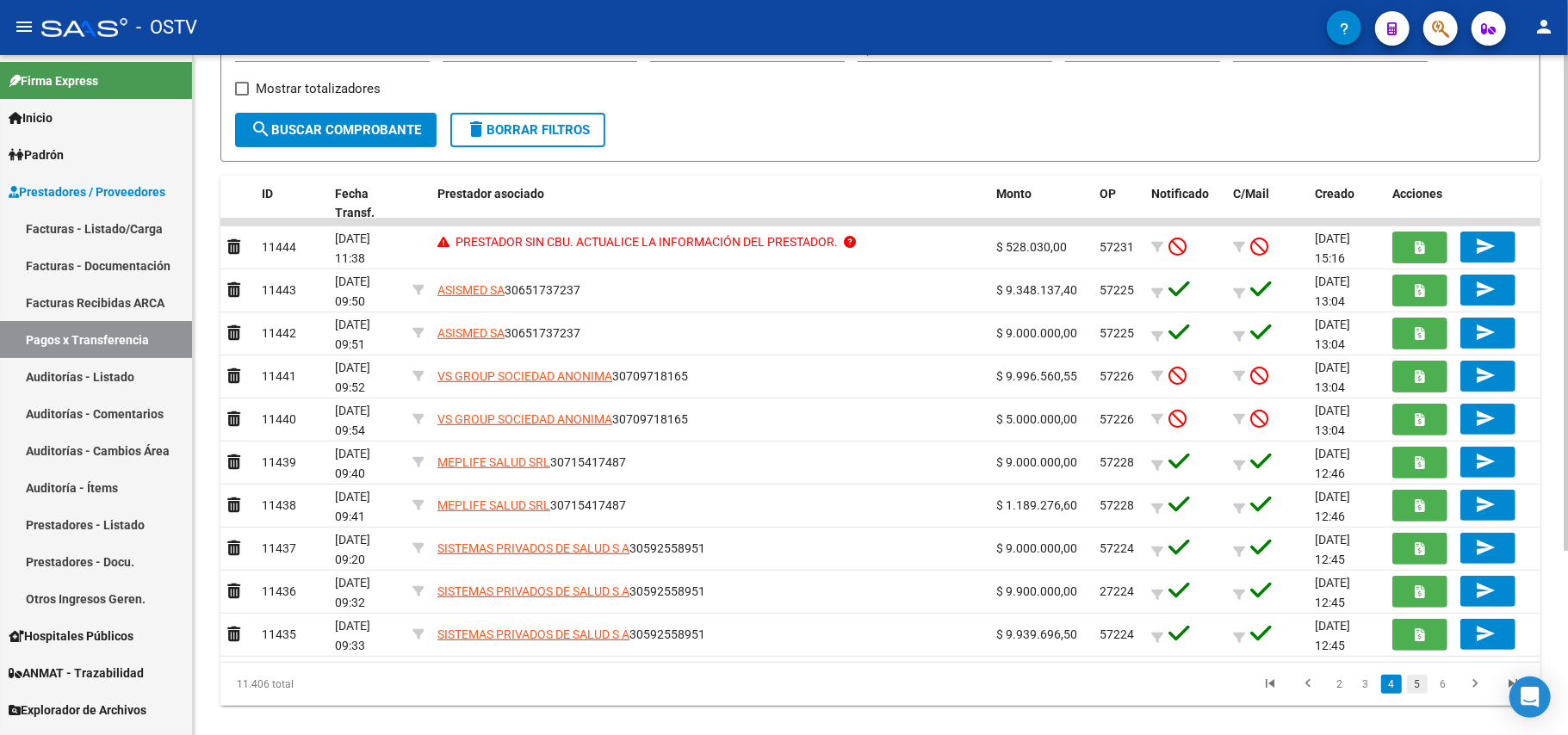
click at [781, 683] on link "5" at bounding box center [1417, 685] width 21 height 19
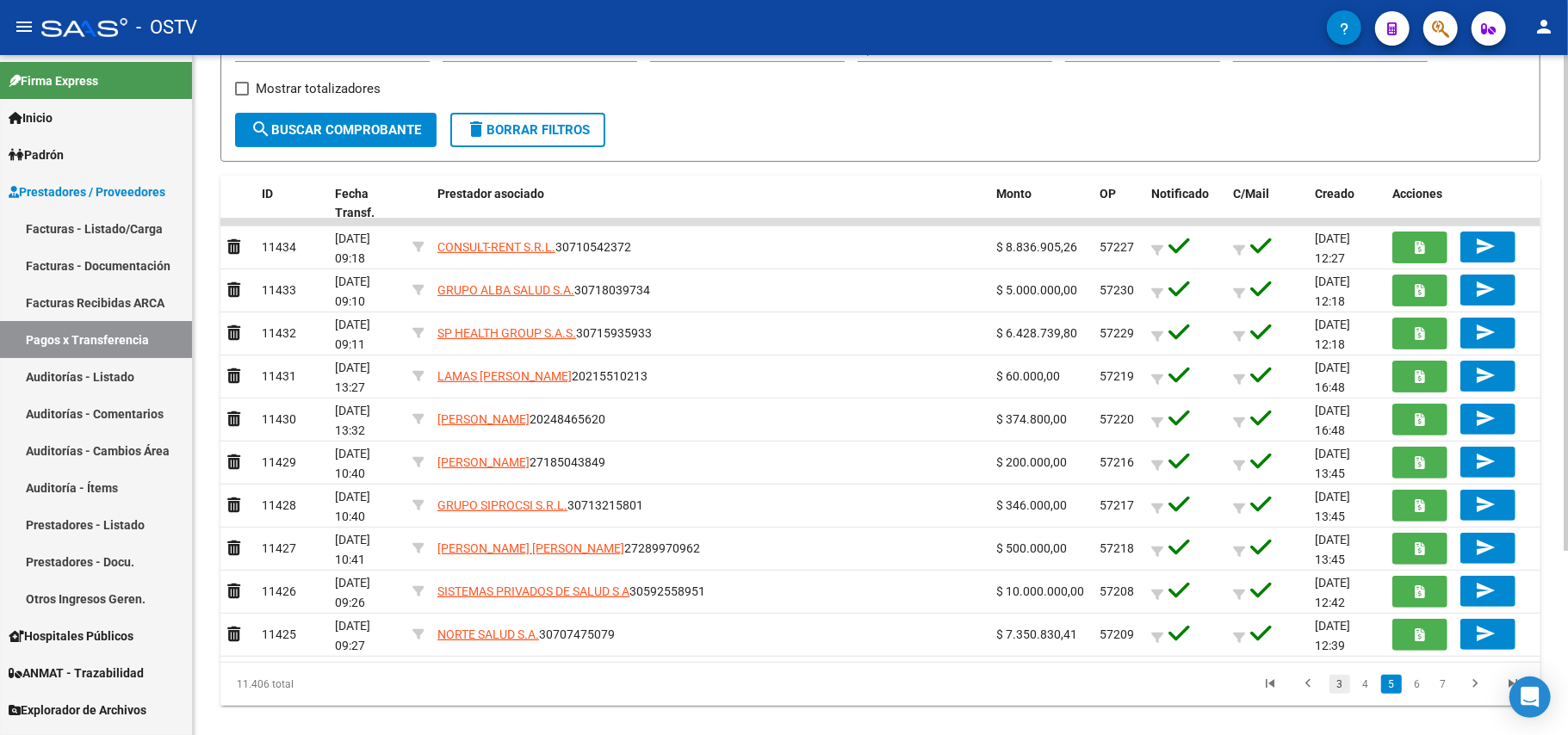
click at [781, 690] on link "3" at bounding box center [1340, 685] width 21 height 19
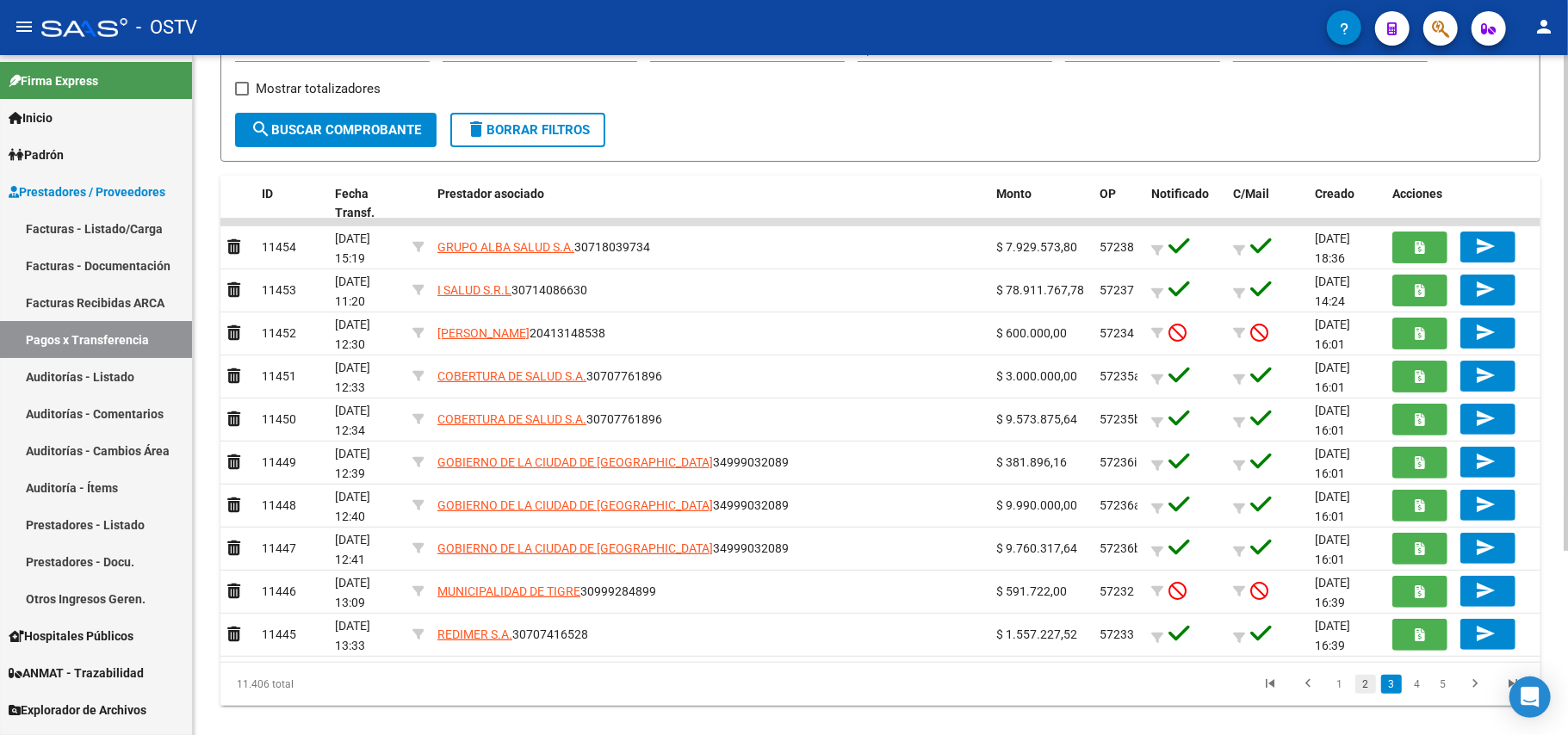
click at [781, 692] on link "2" at bounding box center [1365, 685] width 21 height 19
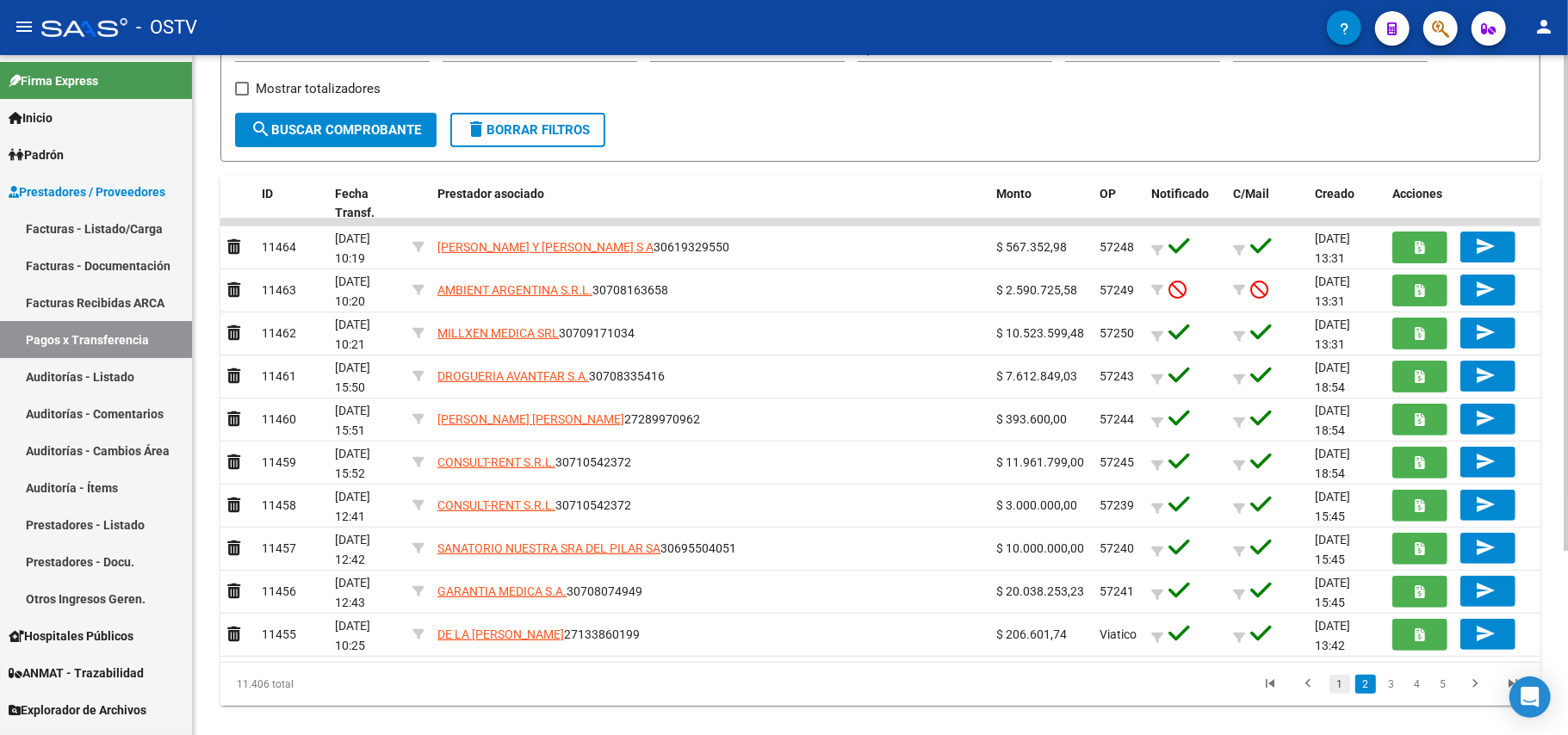
click at [781, 690] on link "1" at bounding box center [1340, 685] width 21 height 19
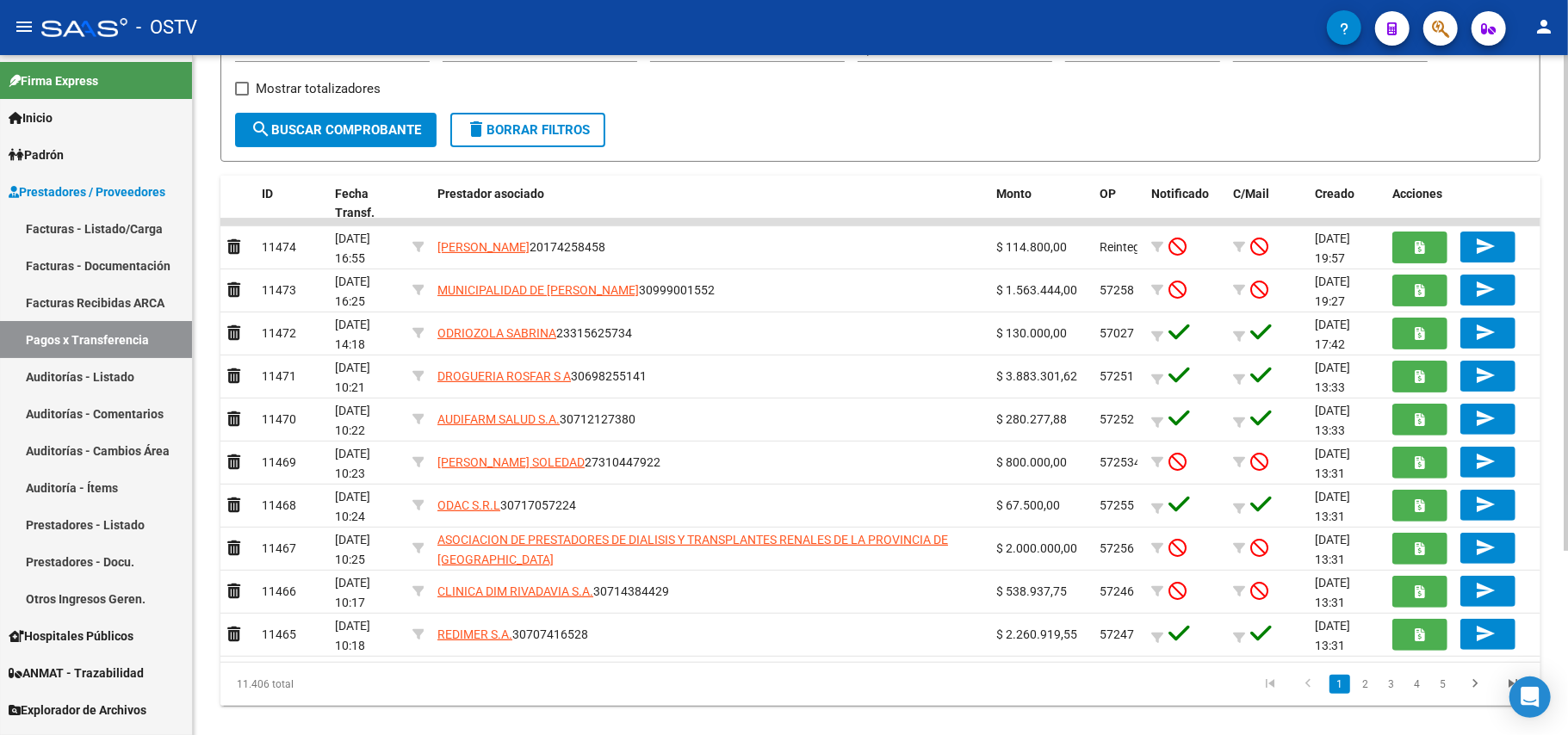
click at [781, 682] on li "3" at bounding box center [1391, 684] width 26 height 29
click at [781, 682] on link "3" at bounding box center [1391, 685] width 21 height 19
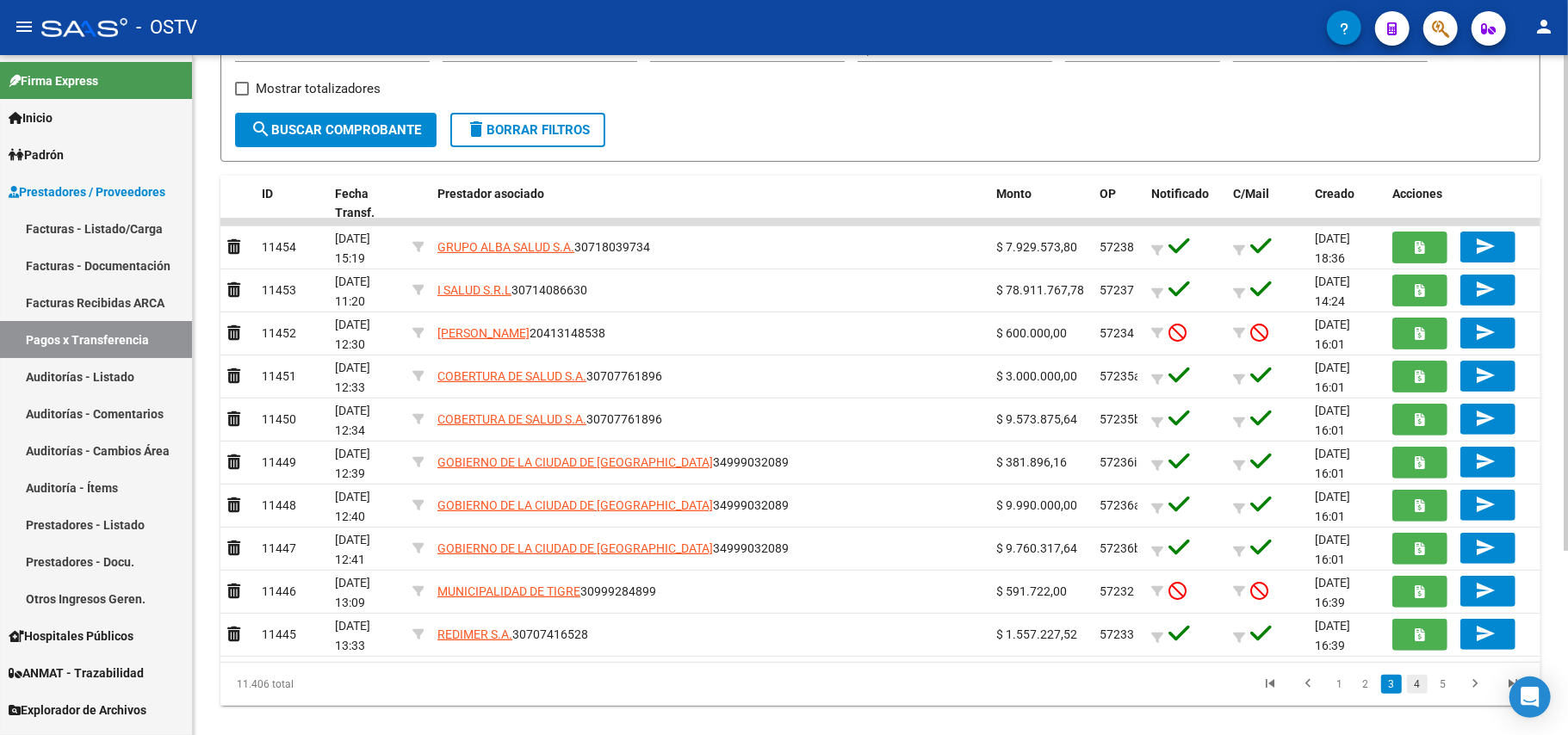
click at [781, 683] on link "4" at bounding box center [1417, 685] width 21 height 19
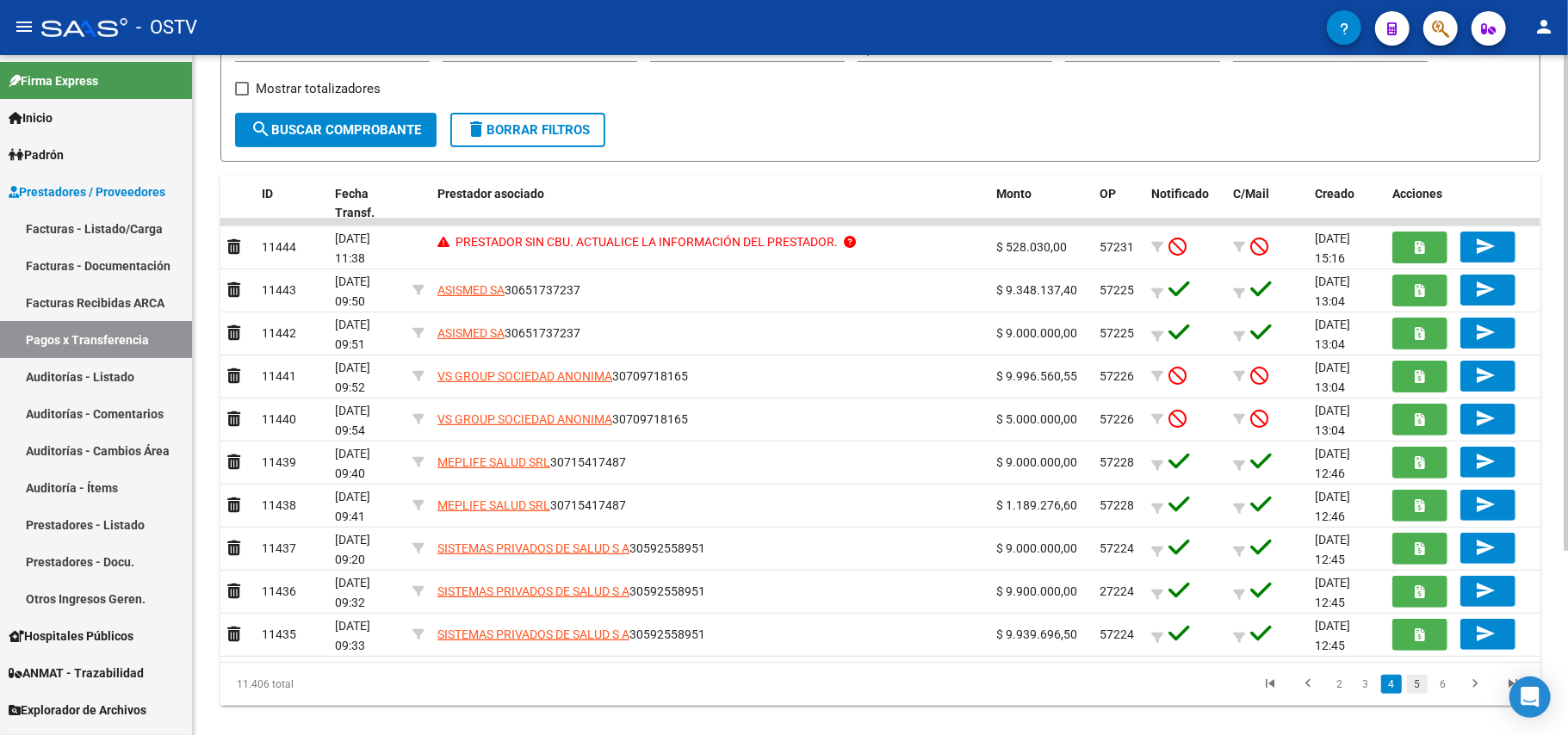
click at [781, 686] on link "5" at bounding box center [1417, 685] width 21 height 19
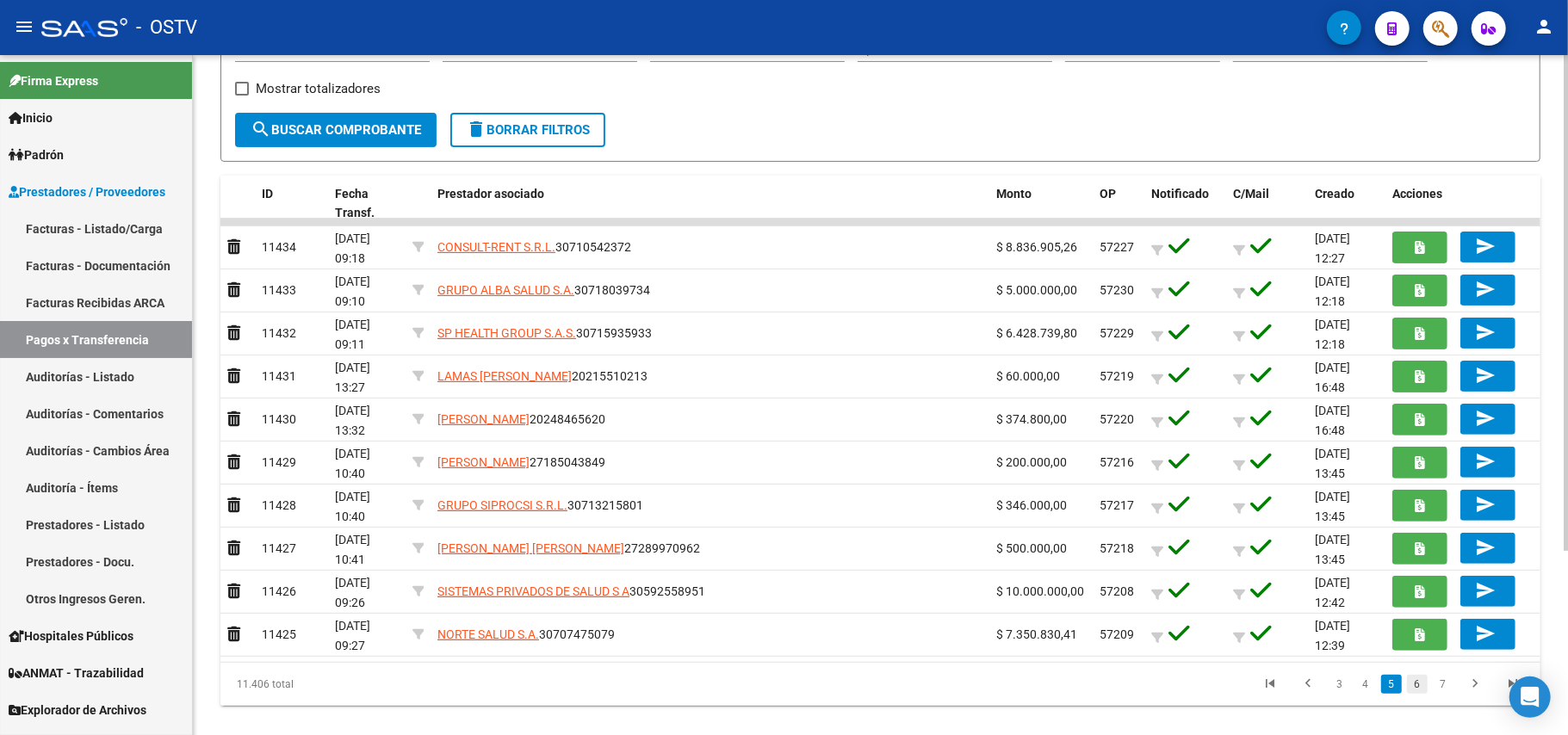
click at [781, 687] on link "6" at bounding box center [1417, 685] width 21 height 19
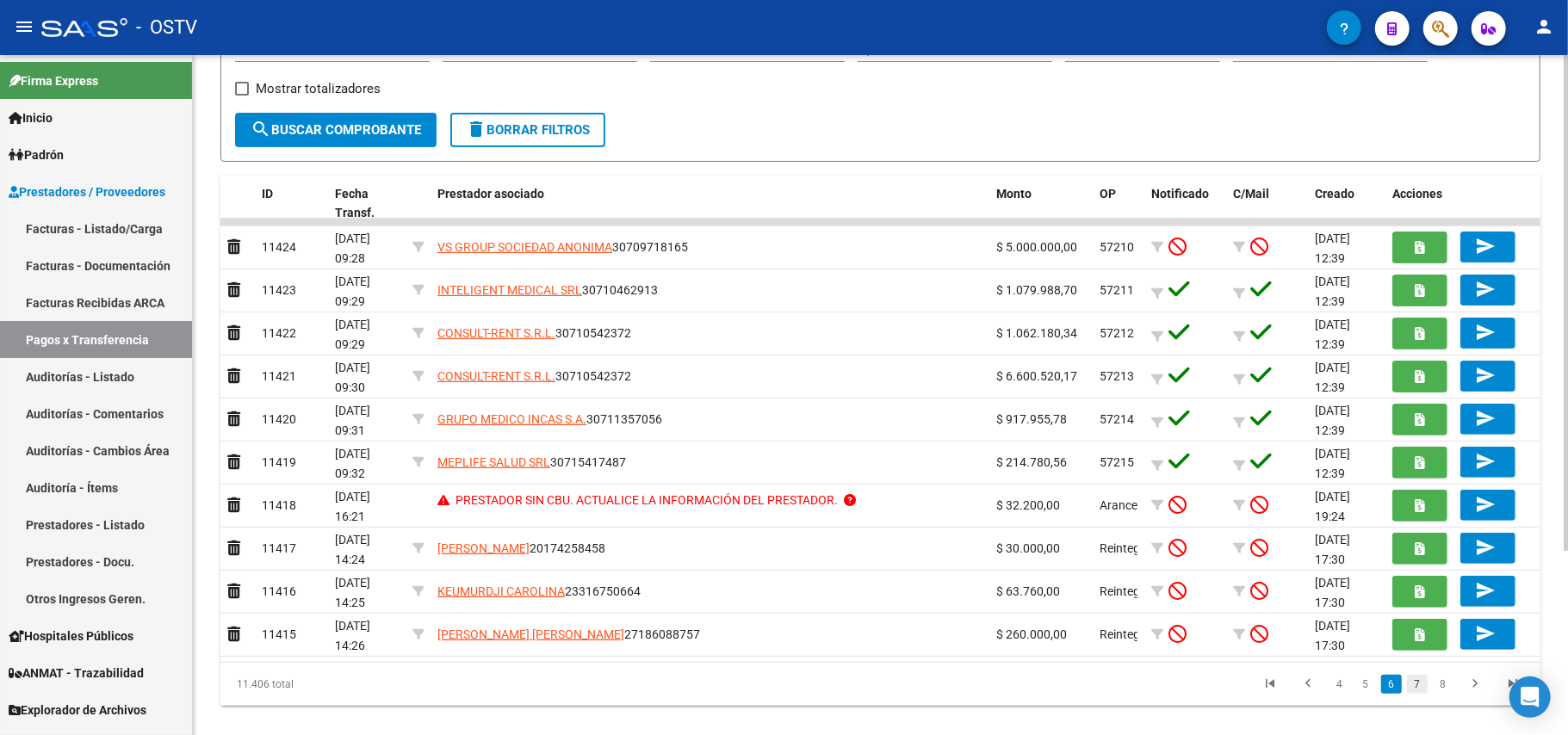
click at [781, 686] on link "7" at bounding box center [1417, 685] width 21 height 19
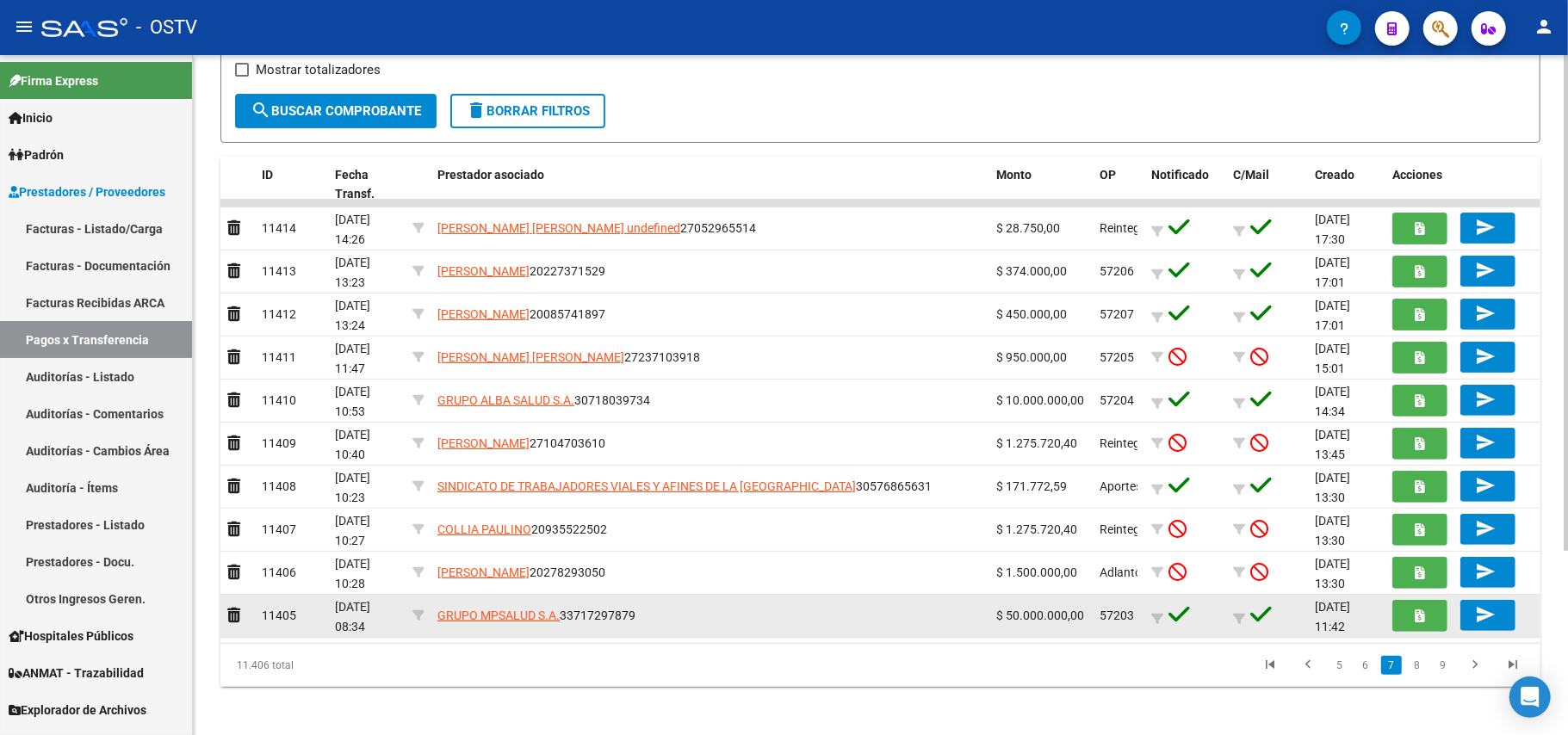
scroll to position [253, 0]
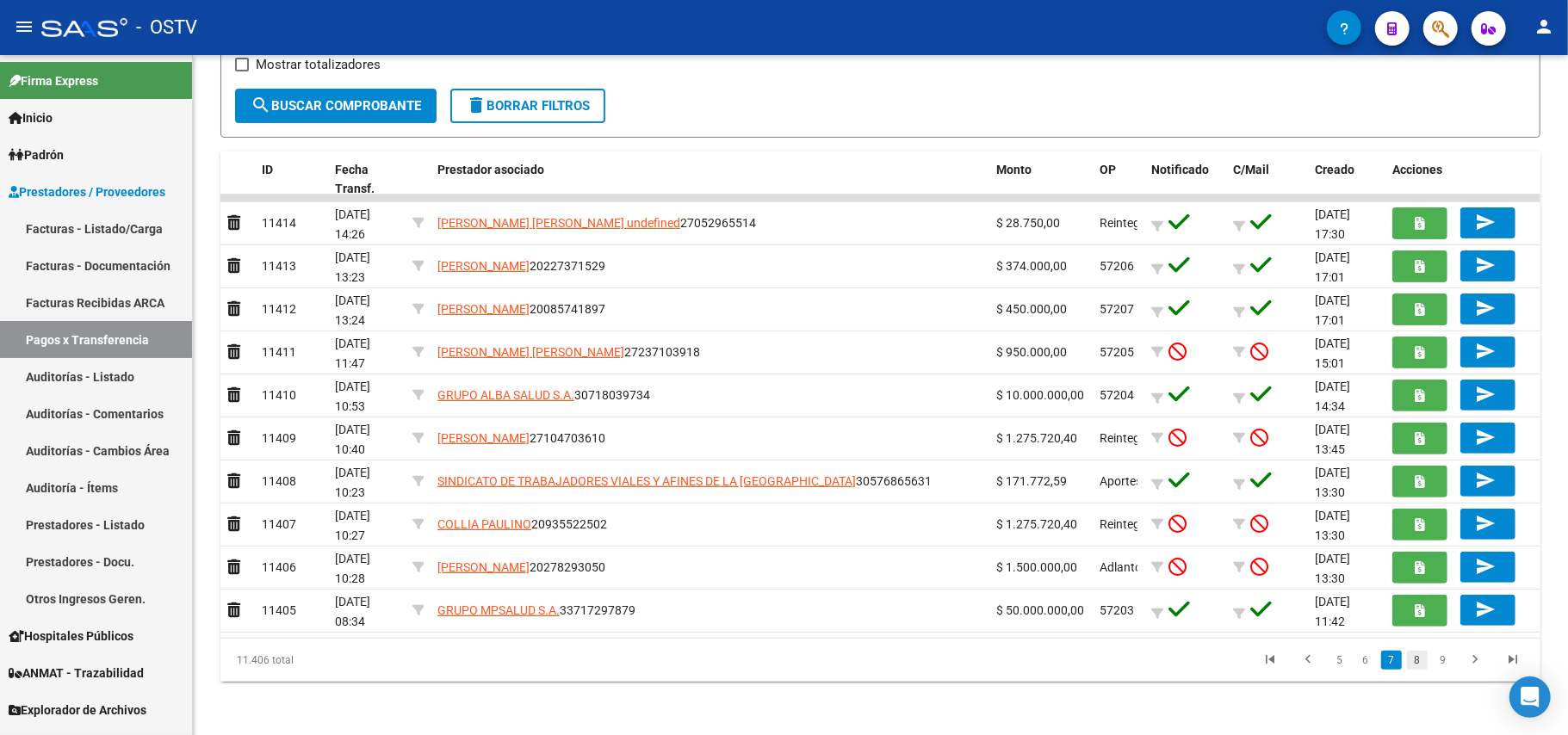
click at [781, 659] on link "8" at bounding box center [1417, 660] width 21 height 19
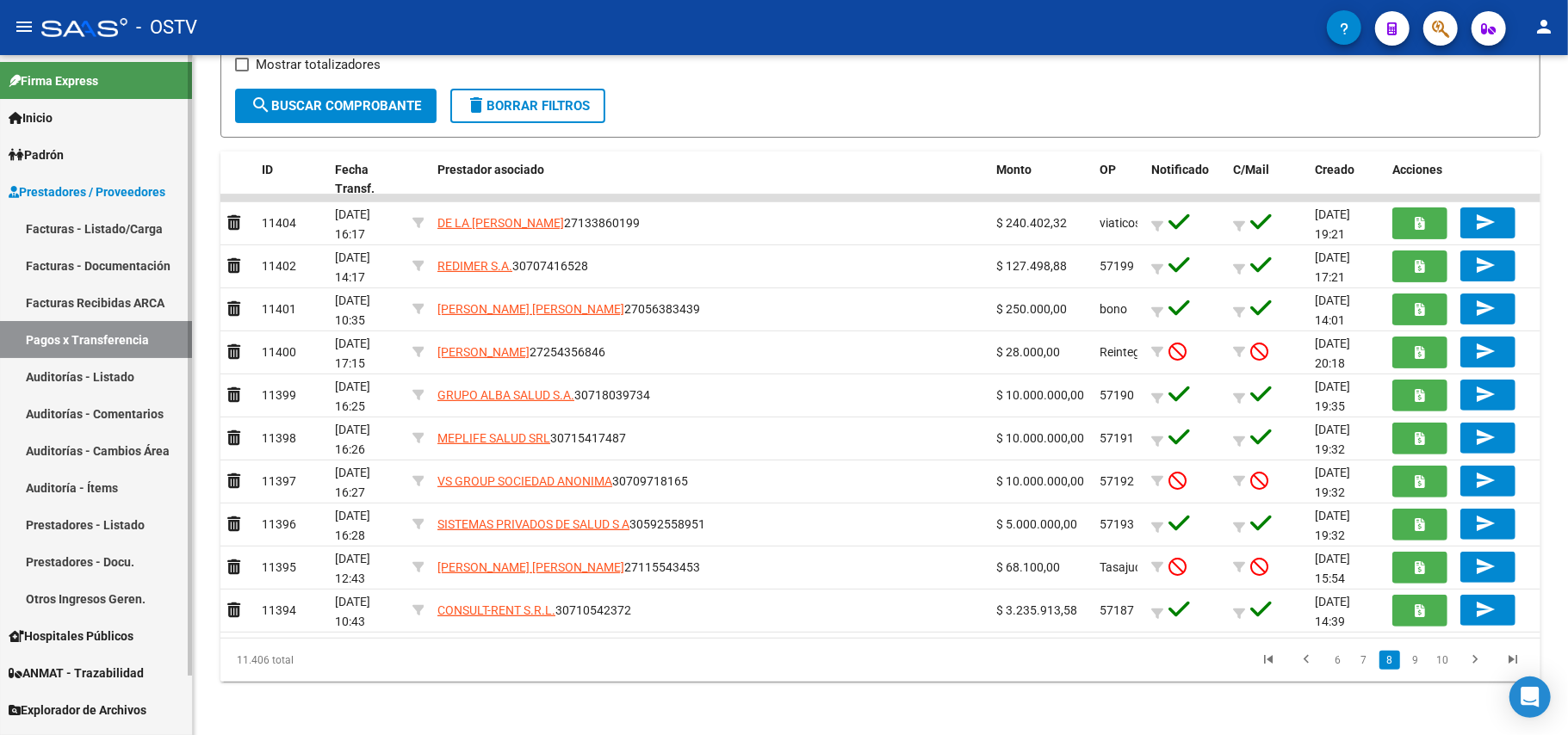
click at [91, 224] on link "Facturas - Listado/Carga" at bounding box center [95, 229] width 192 height 37
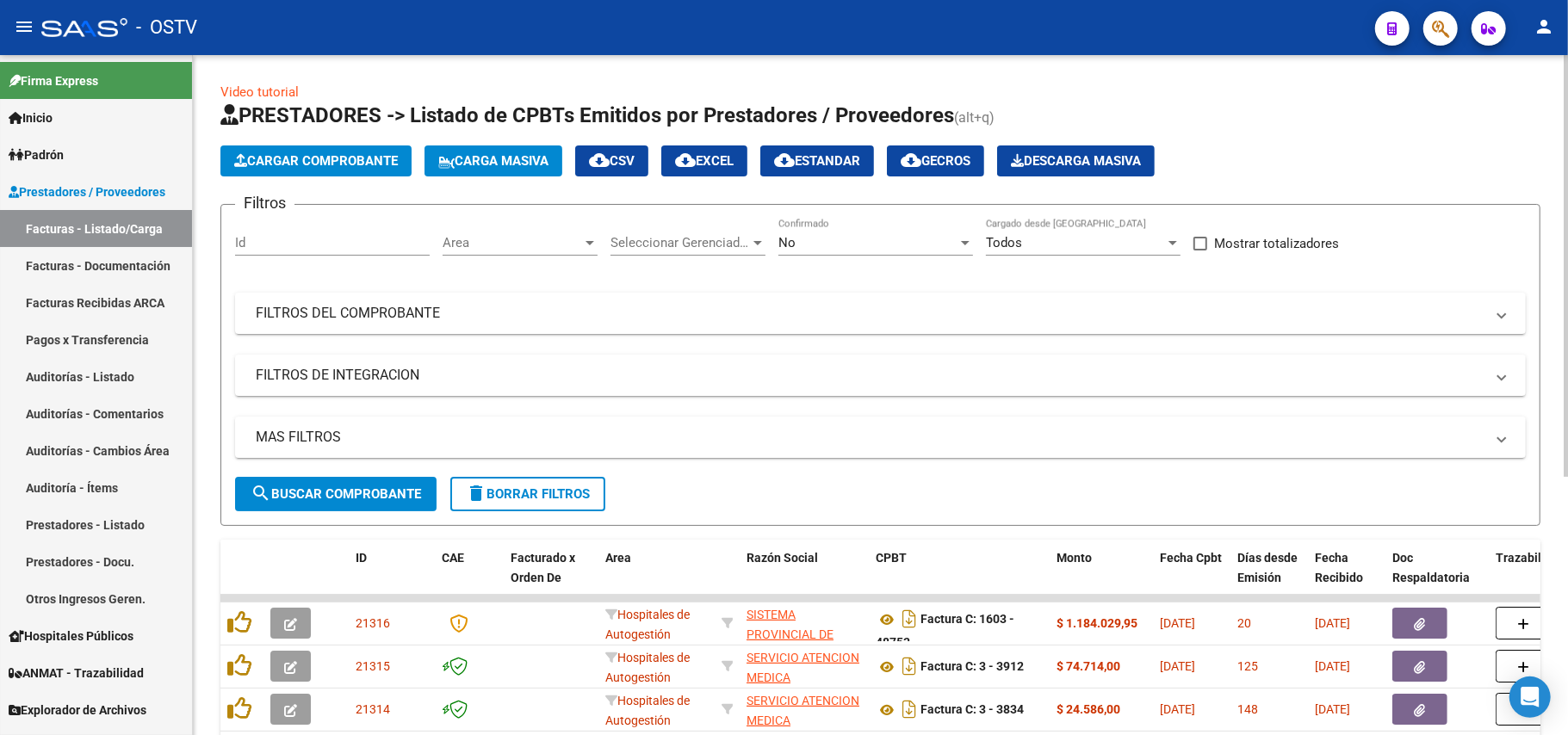
click at [781, 233] on div "No Confirmado" at bounding box center [875, 238] width 194 height 37
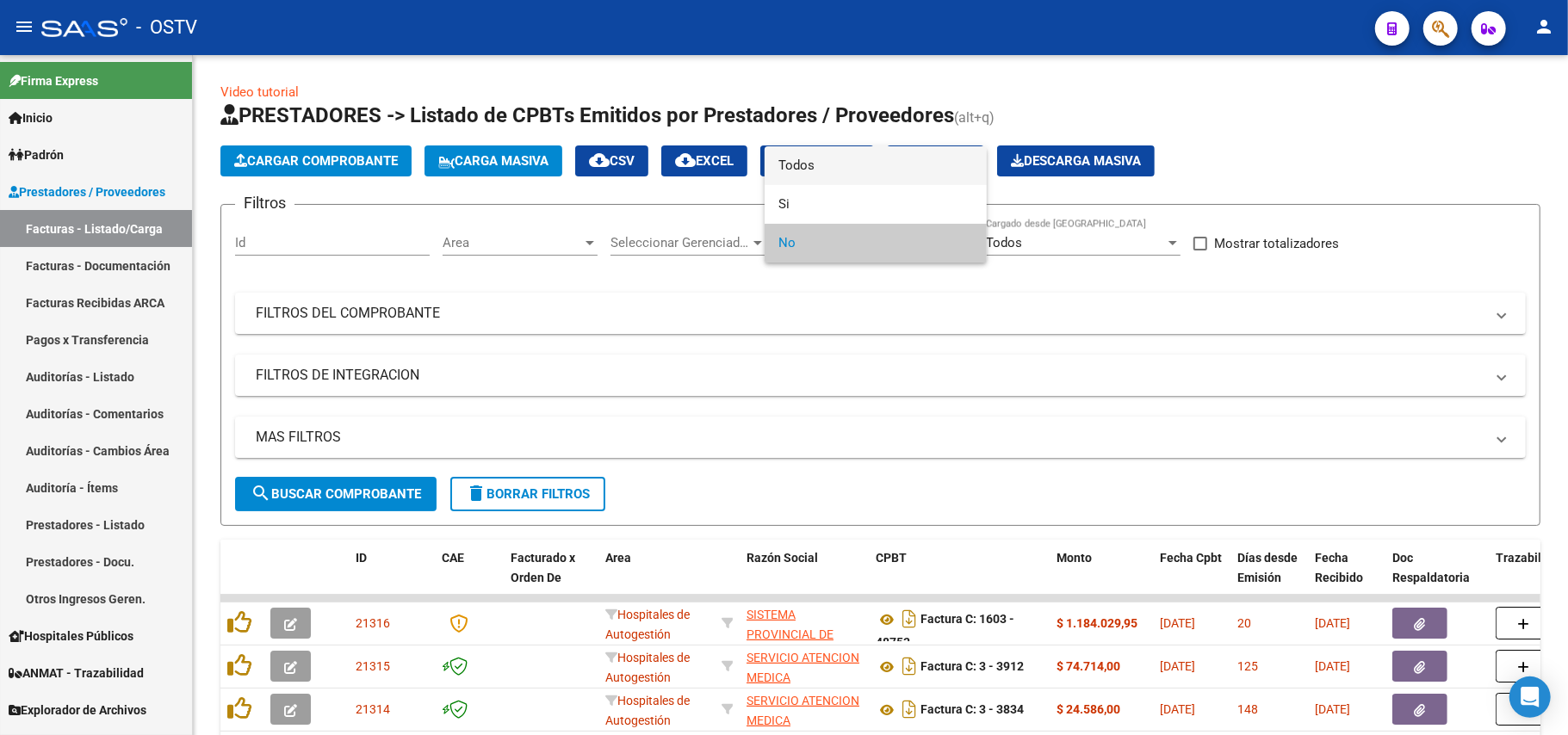
click at [781, 170] on span "Todos" at bounding box center [875, 166] width 194 height 38
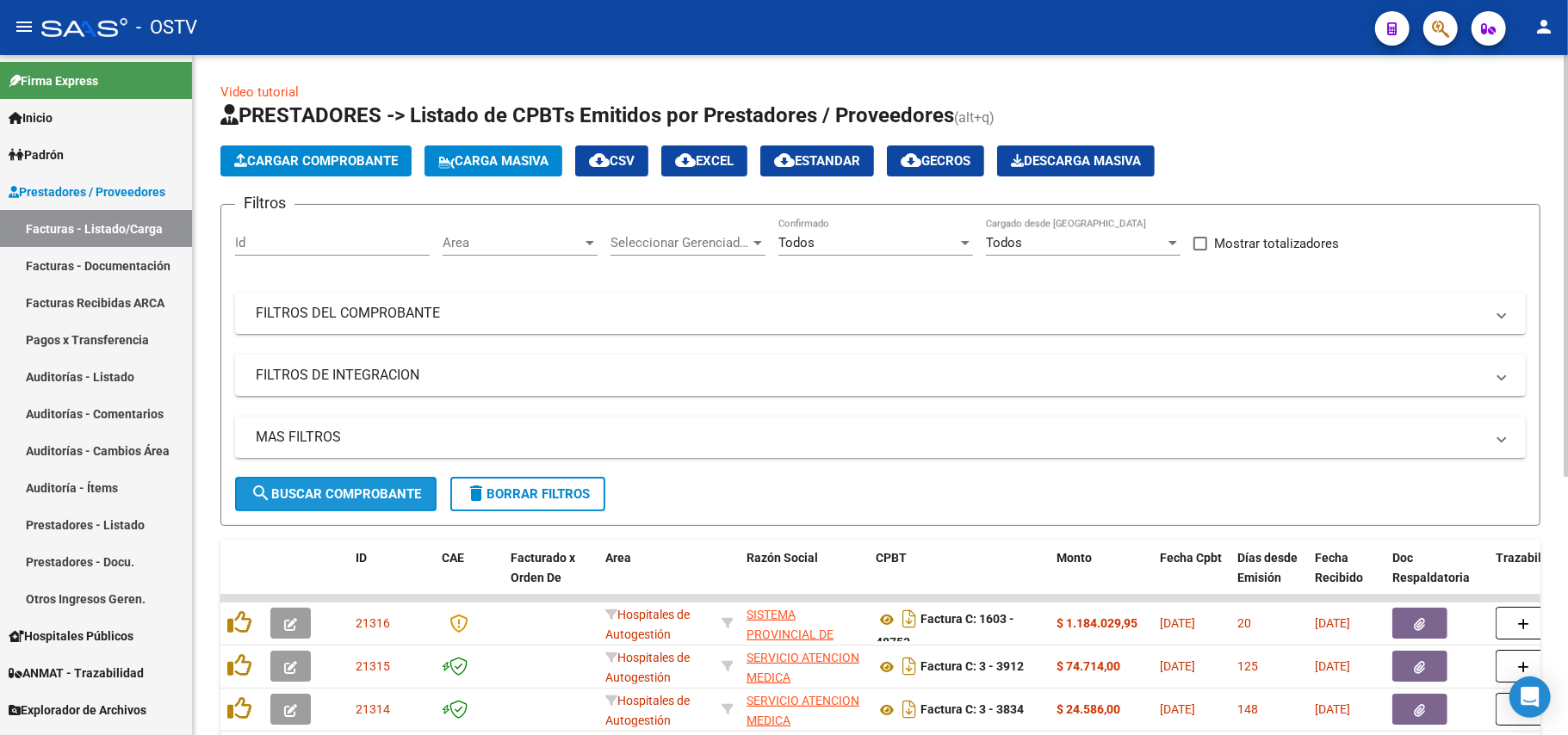
click at [345, 481] on button "search Buscar Comprobante" at bounding box center [335, 494] width 201 height 35
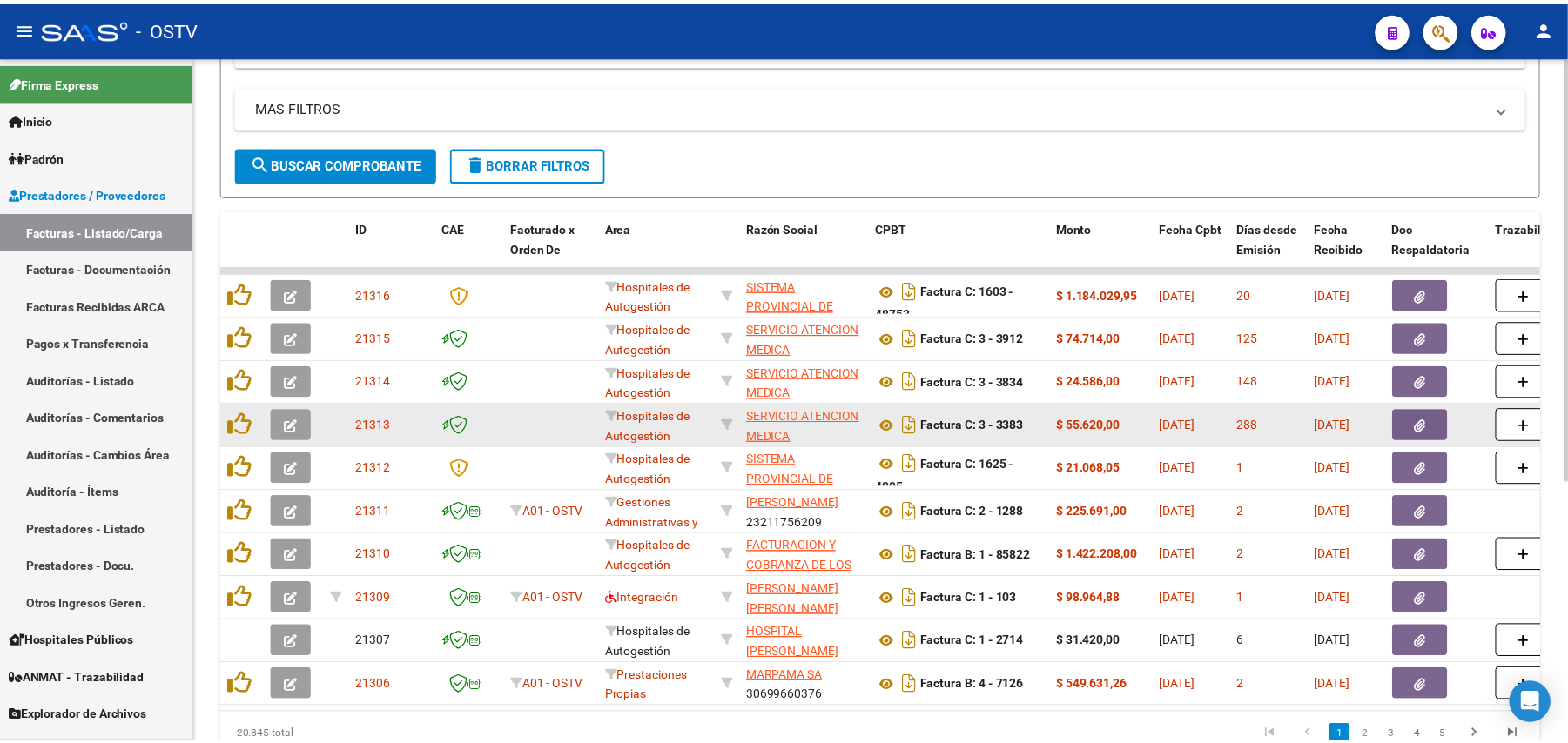
scroll to position [348, 0]
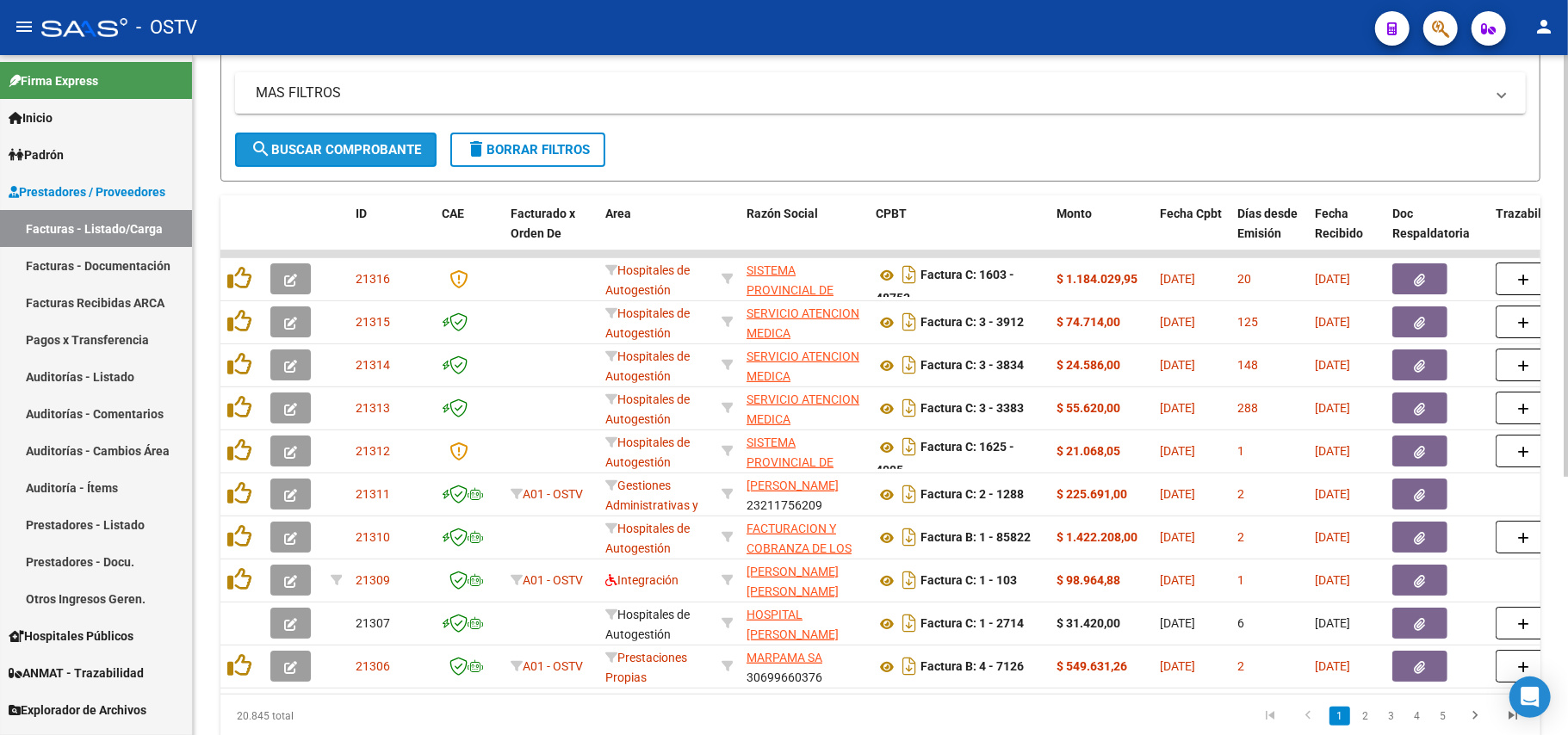
click at [400, 150] on span "search Buscar Comprobante" at bounding box center [336, 150] width 170 height 16
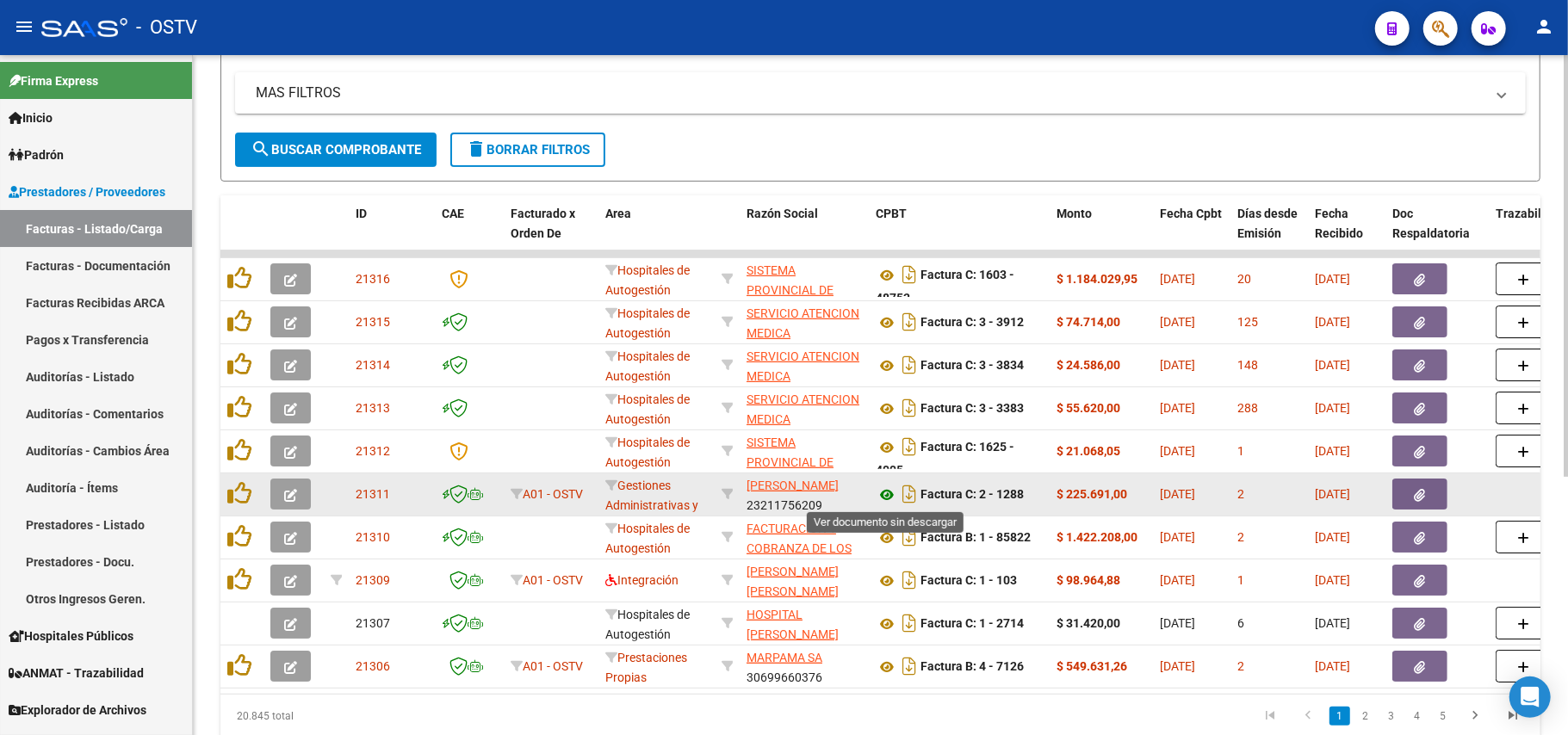
click at [781, 486] on icon at bounding box center [886, 495] width 22 height 21
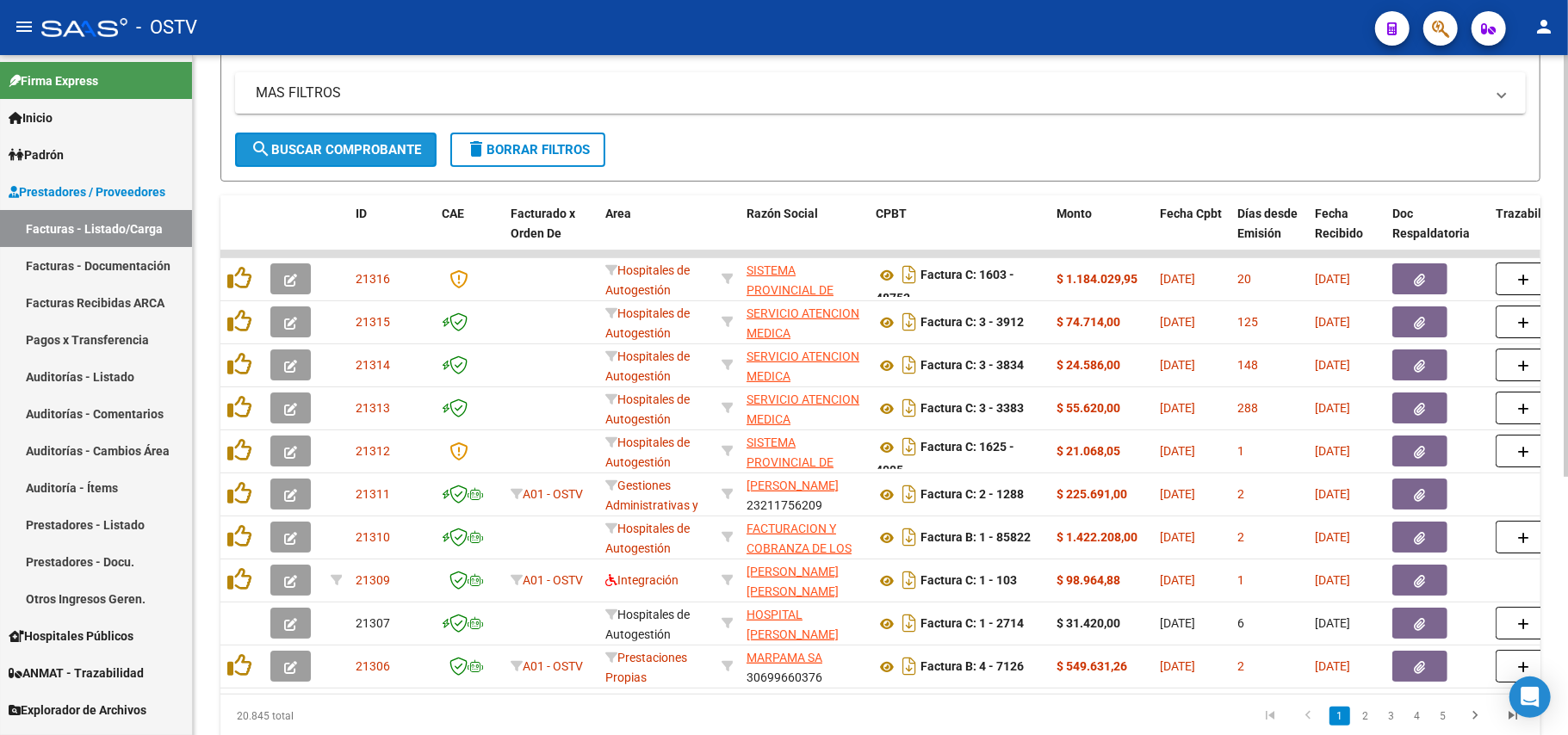
click at [377, 158] on button "search Buscar Comprobante" at bounding box center [335, 150] width 201 height 35
click at [399, 153] on span "search Buscar Comprobante" at bounding box center [336, 150] width 170 height 16
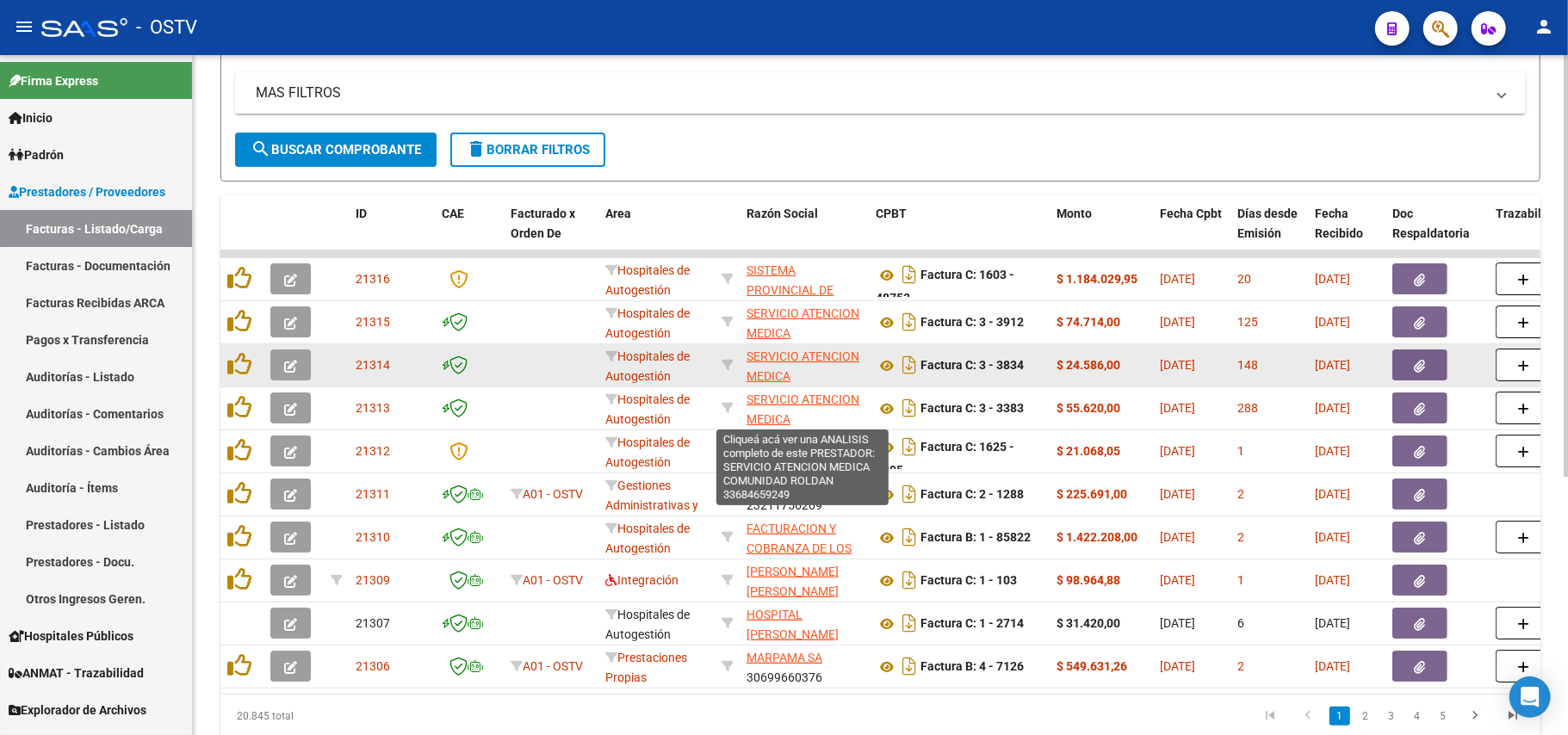
click at [781, 354] on span "SERVICIO ATENCION MEDICA COMUNIDAD ROLDAN" at bounding box center [802, 385] width 113 height 72
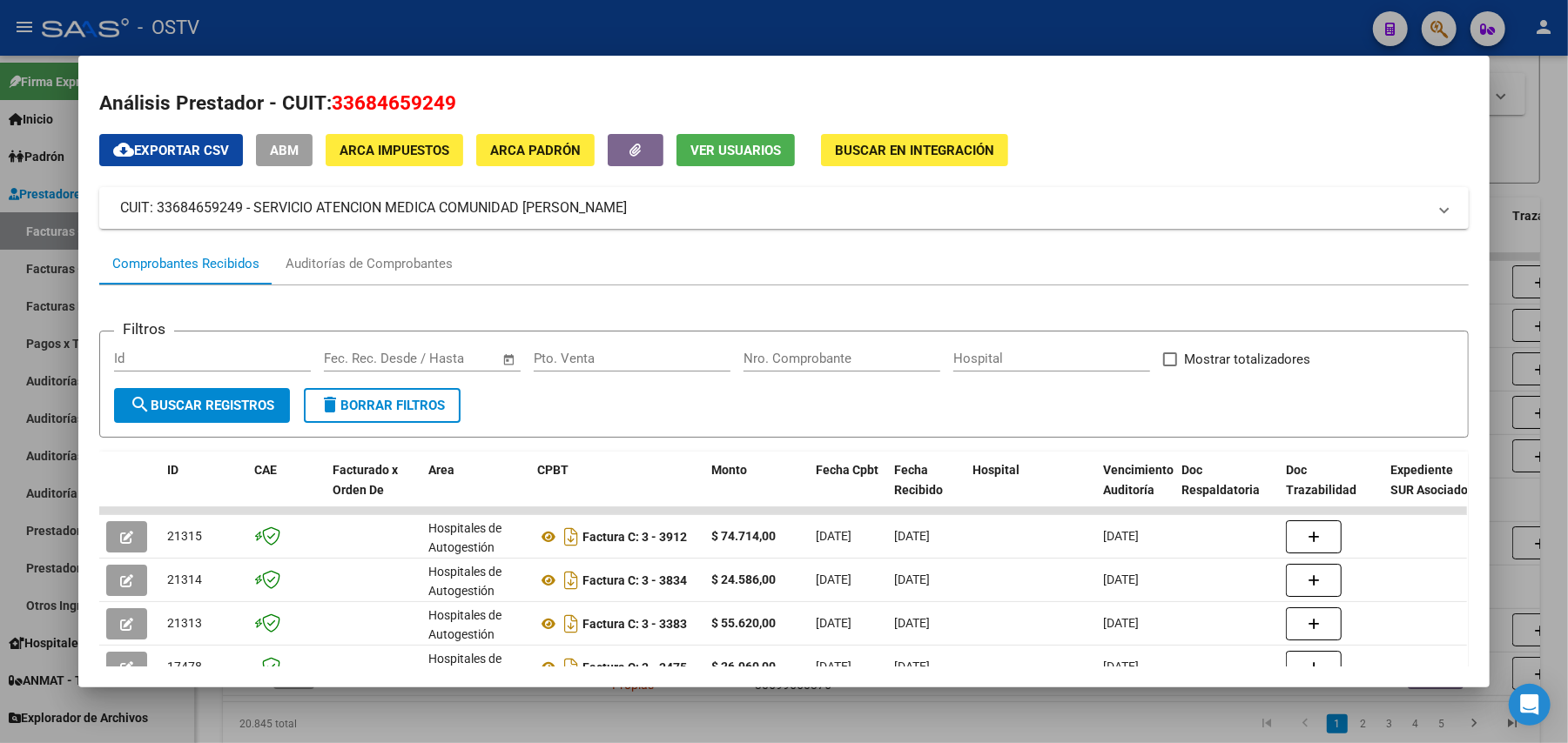
scroll to position [0, 0]
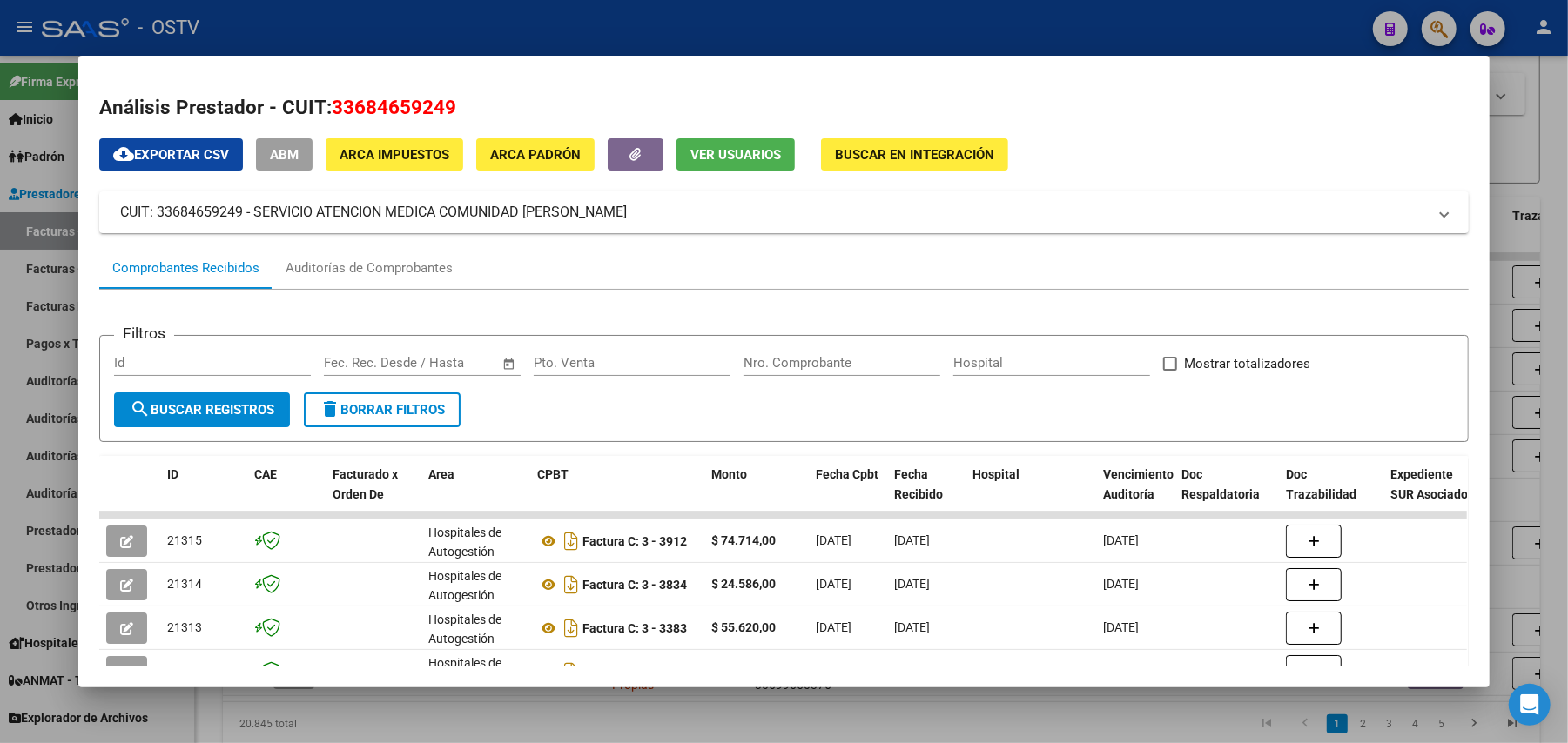
drag, startPoint x: 786, startPoint y: 12, endPoint x: 745, endPoint y: 11, distance: 41.0
click at [787, 12] on div at bounding box center [784, 372] width 1568 height 743
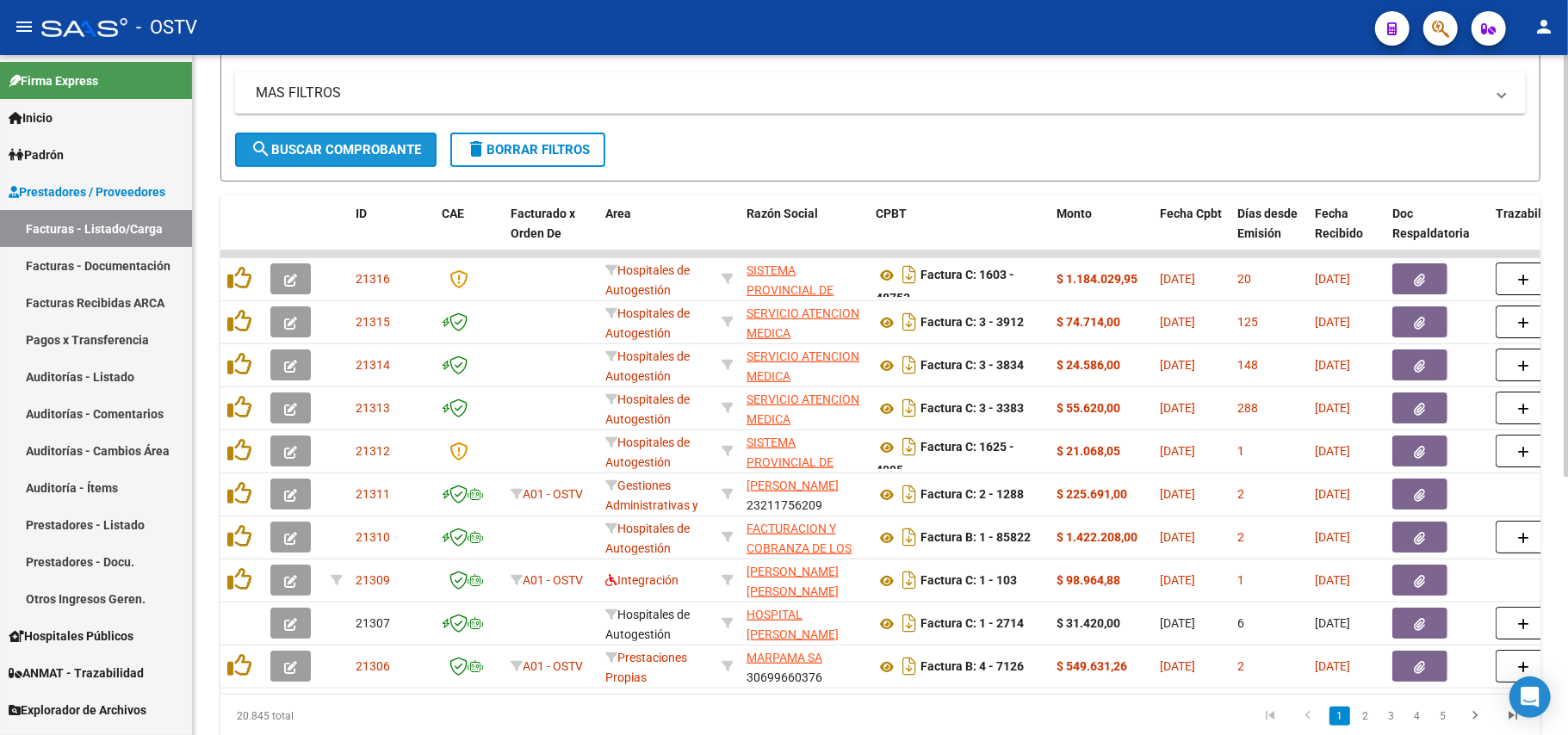
click at [395, 156] on span "search Buscar Comprobante" at bounding box center [336, 150] width 170 height 16
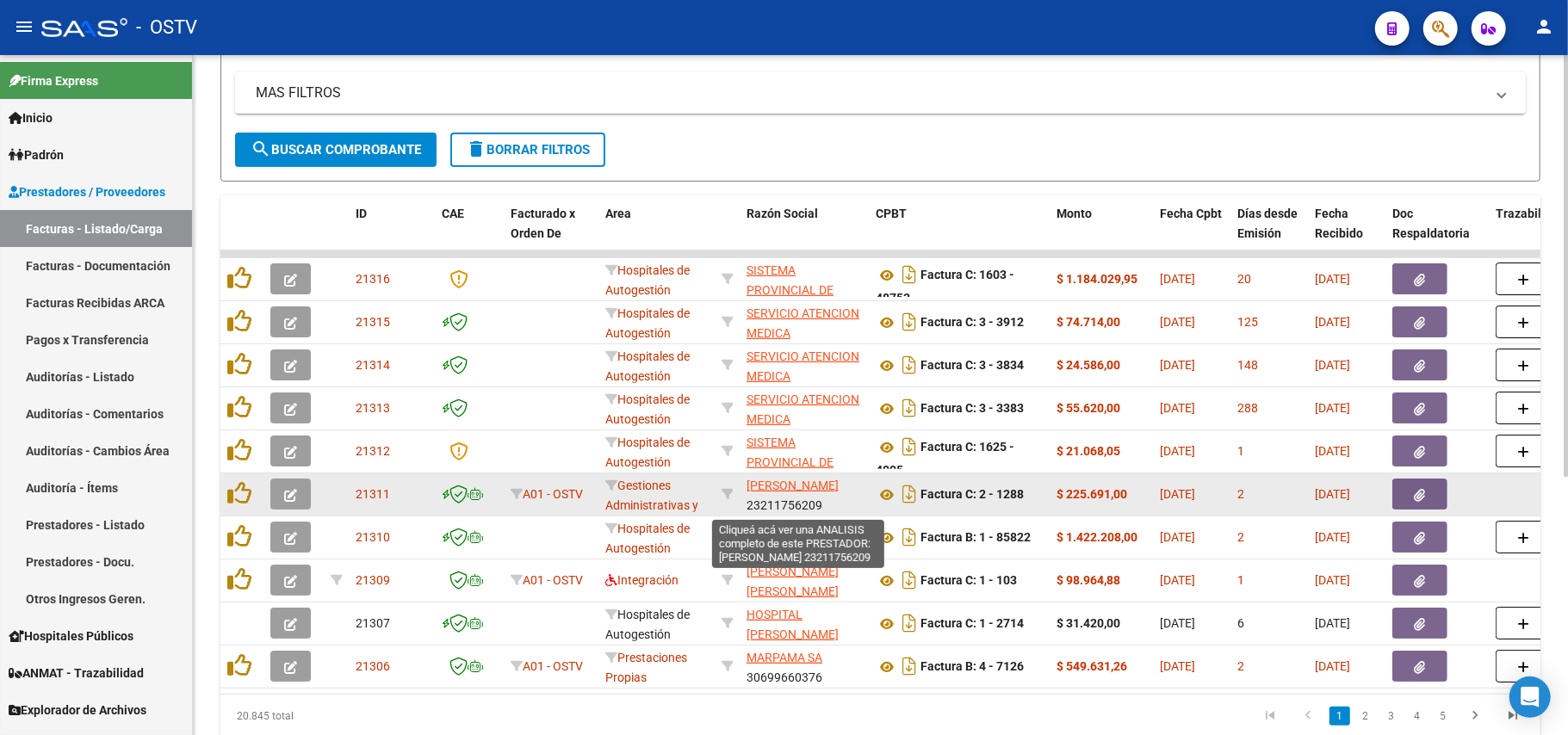
click at [781, 487] on span "[PERSON_NAME]" at bounding box center [792, 485] width 93 height 14
type textarea "23211756209"
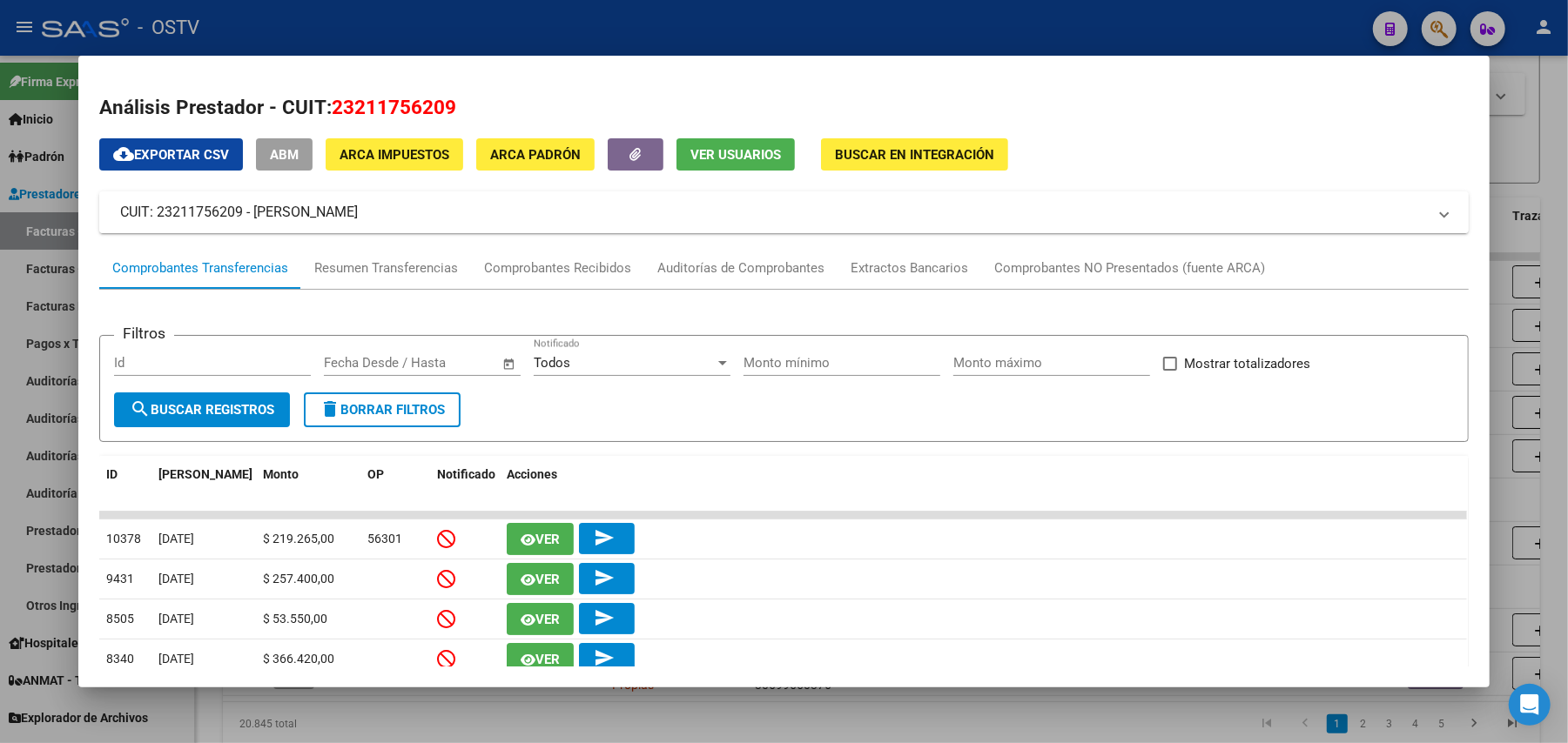
drag, startPoint x: 402, startPoint y: 206, endPoint x: 248, endPoint y: 216, distance: 154.3
click at [248, 216] on mat-panel-title "CUIT: 23211756209 - [PERSON_NAME]" at bounding box center [774, 213] width 1307 height 21
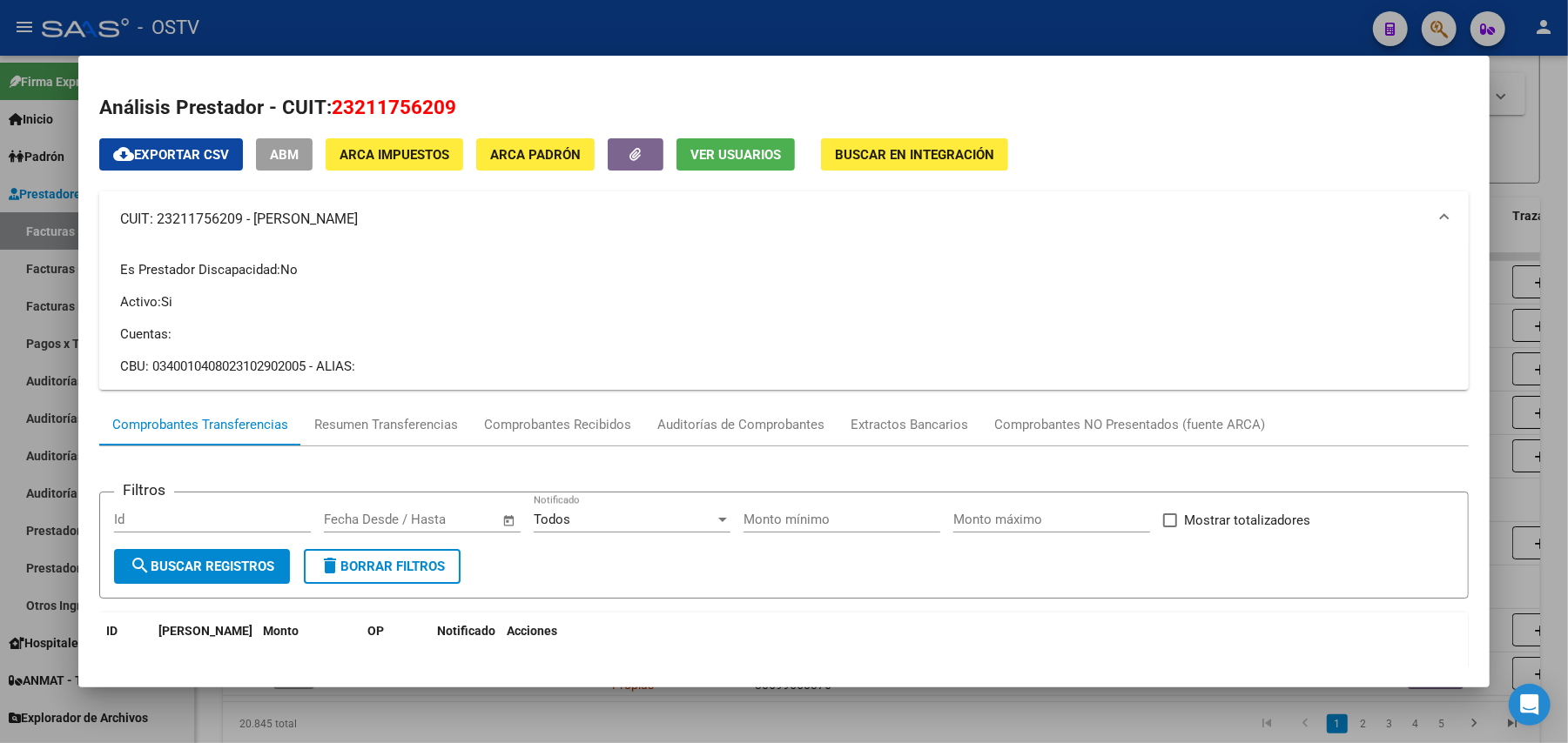
copy mat-panel-title "[PERSON_NAME]"
click at [565, 19] on div at bounding box center [784, 372] width 1568 height 743
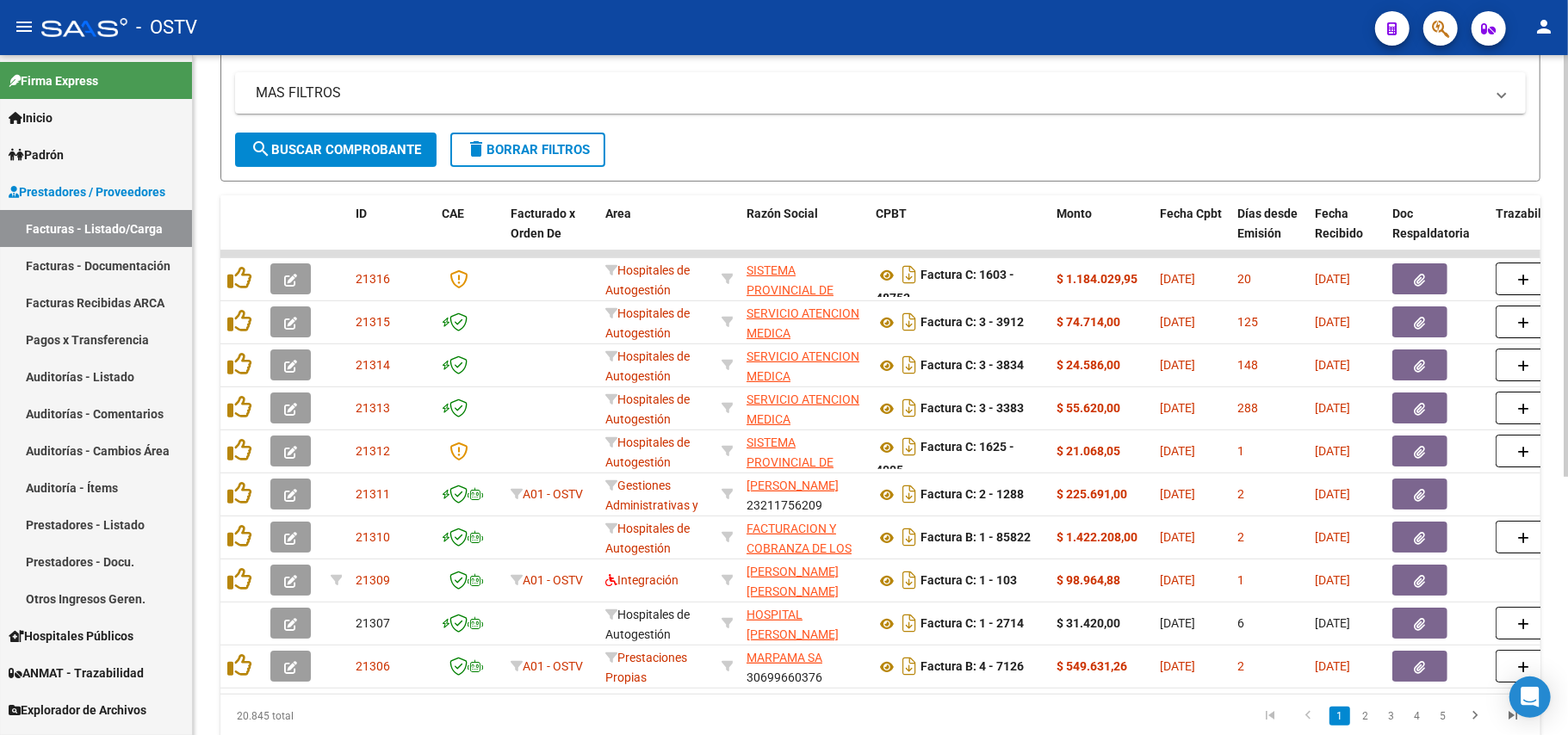
click at [781, 182] on div "Video tutorial PRESTADORES -> Listado de CPBTs Emitidos por Prestadores / Prove…" at bounding box center [881, 238] width 1320 height 1000
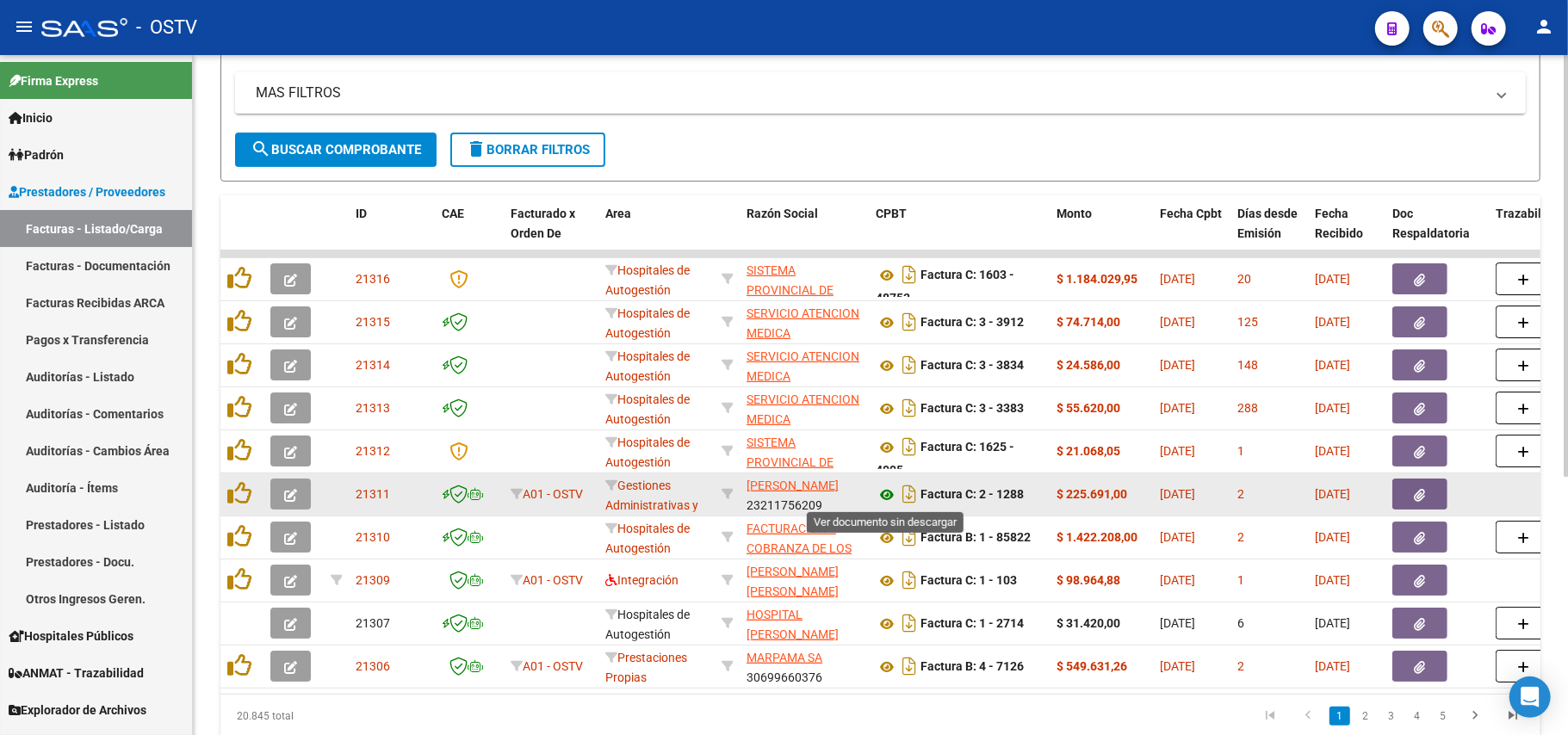
click at [781, 500] on icon at bounding box center [886, 495] width 22 height 21
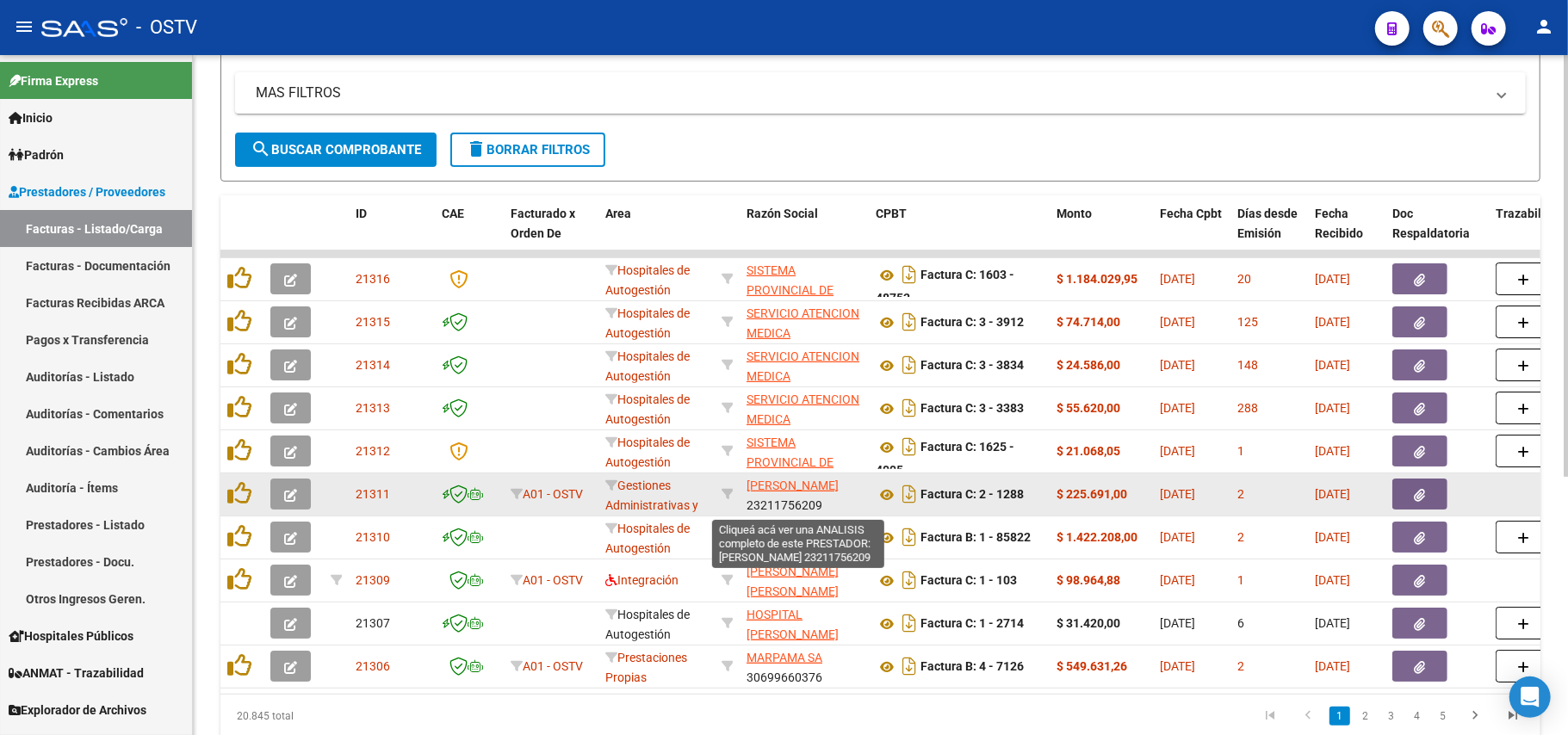
click at [771, 493] on span "[PERSON_NAME]" at bounding box center [792, 485] width 93 height 14
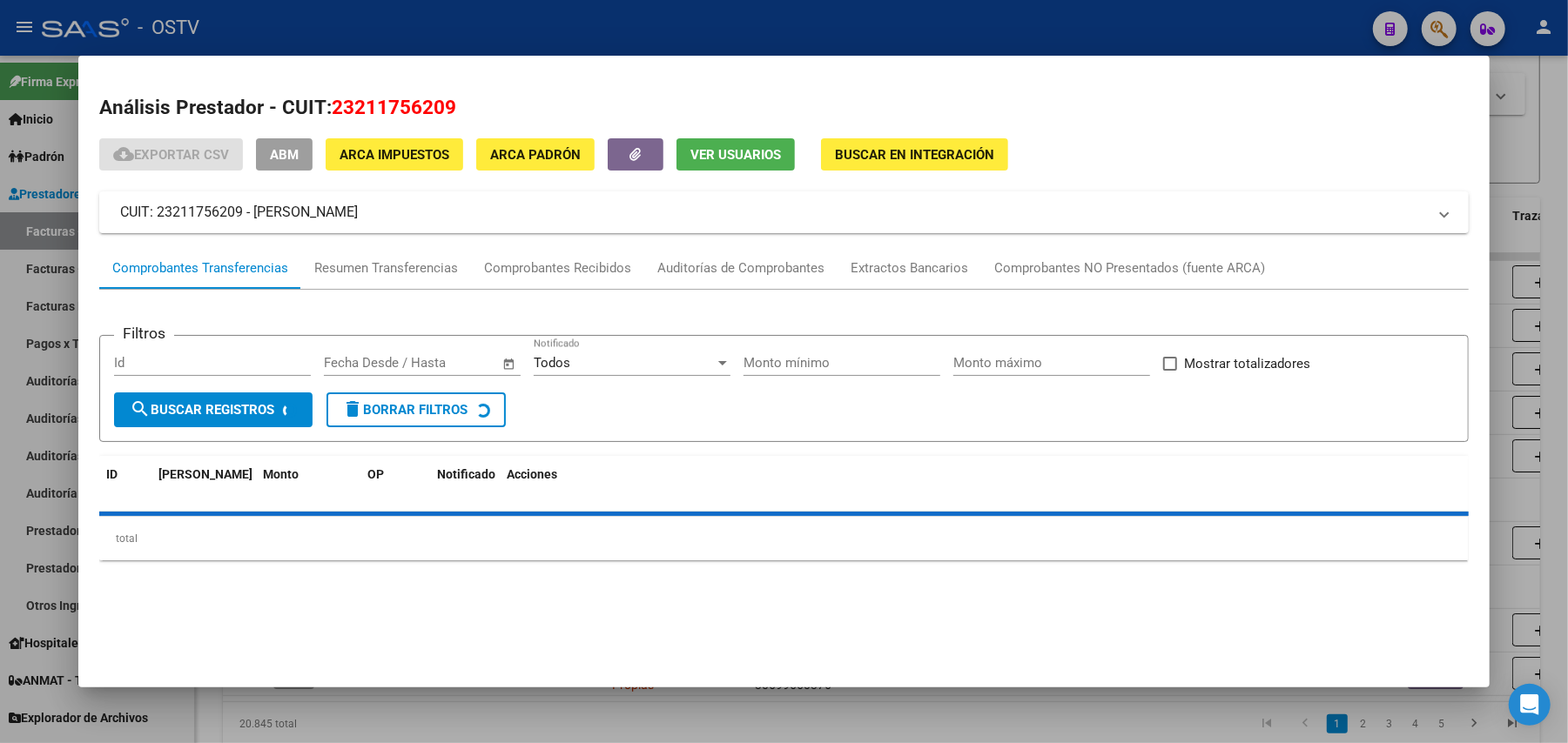
click at [261, 141] on button "ABM" at bounding box center [285, 154] width 57 height 32
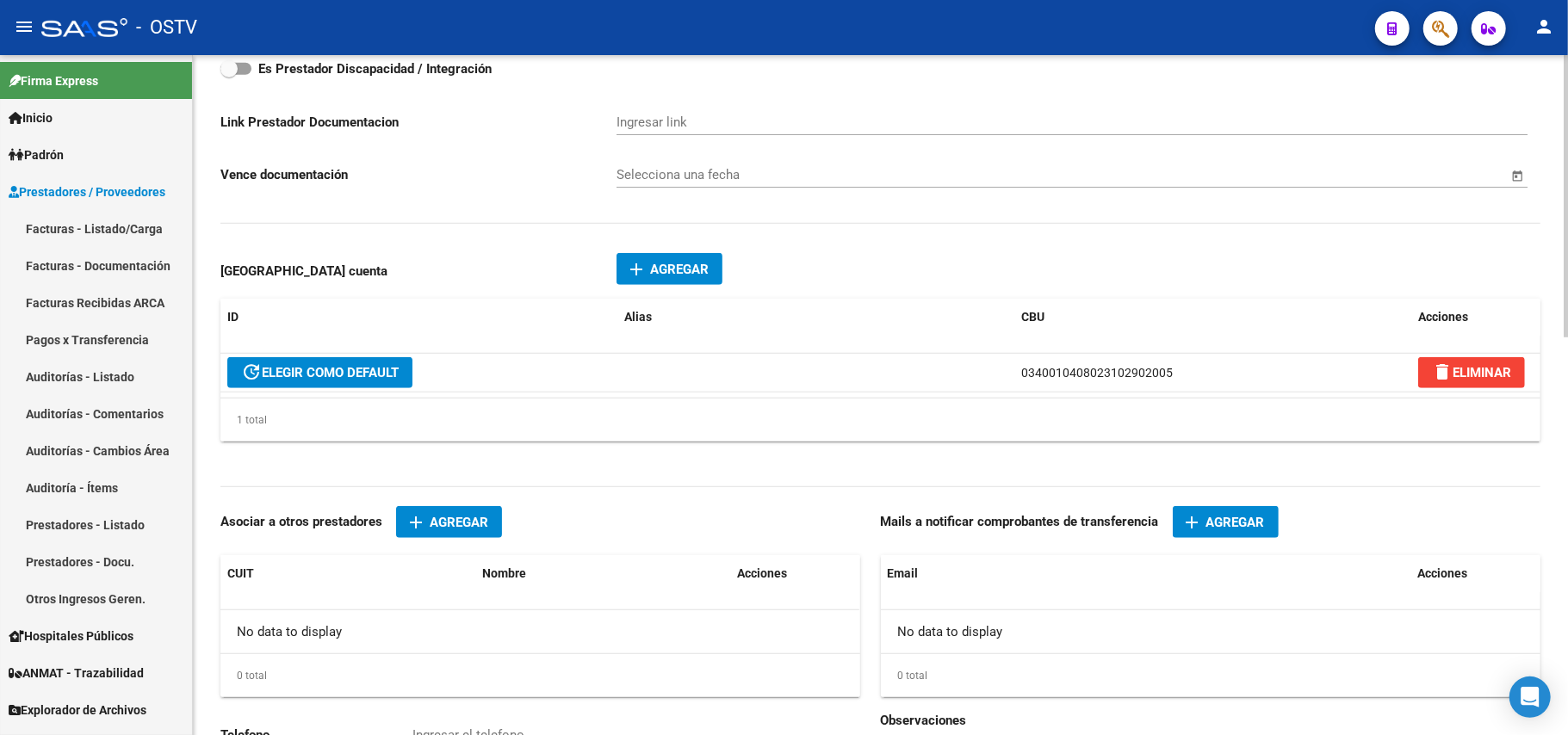
scroll to position [803, 0]
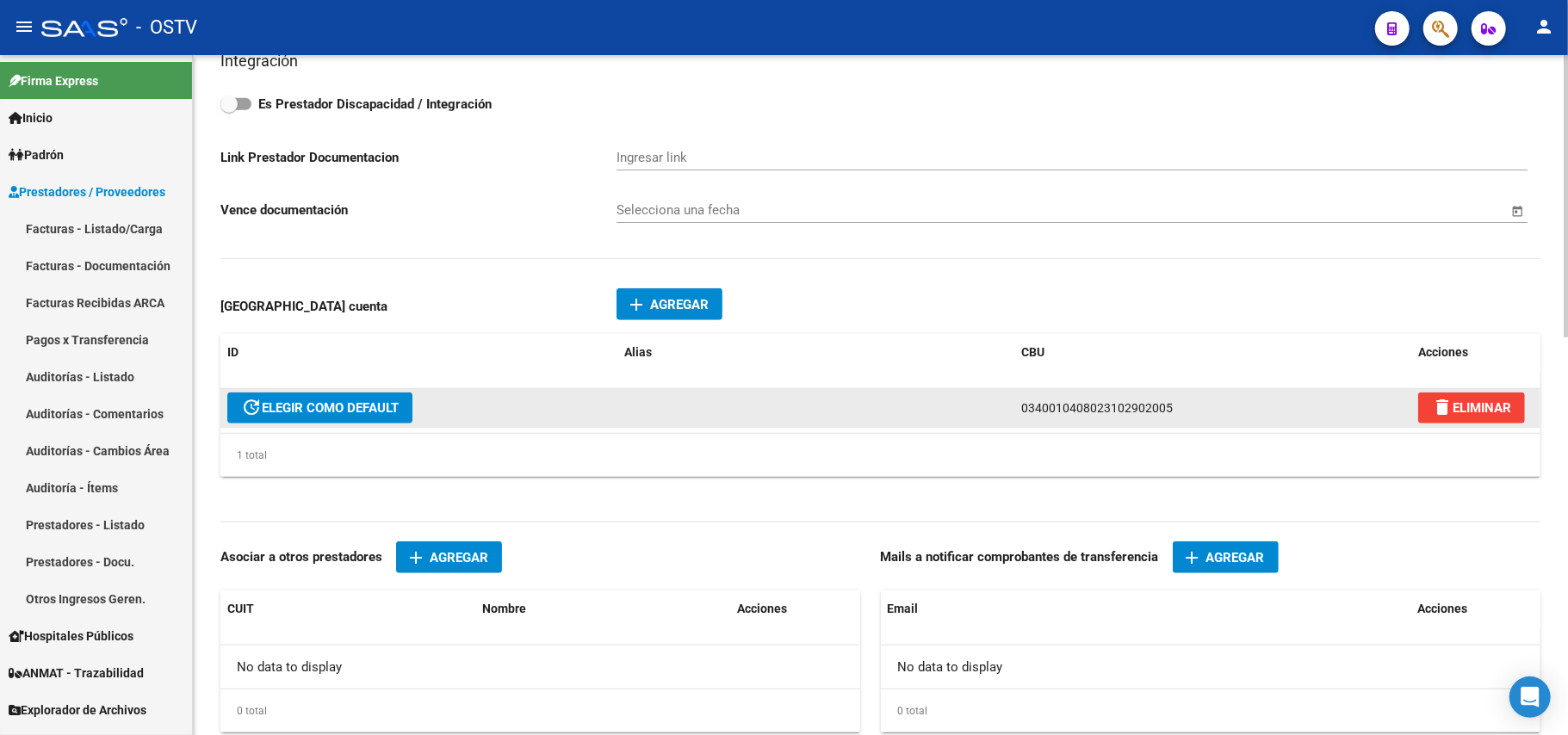
drag, startPoint x: 1172, startPoint y: 407, endPoint x: 1019, endPoint y: 408, distance: 153.0
click at [781, 408] on datatable-body-cell "0340010408023102902005" at bounding box center [1213, 408] width 396 height 38
copy span "0340010408023102902005"
